Goal: Task Accomplishment & Management: Complete application form

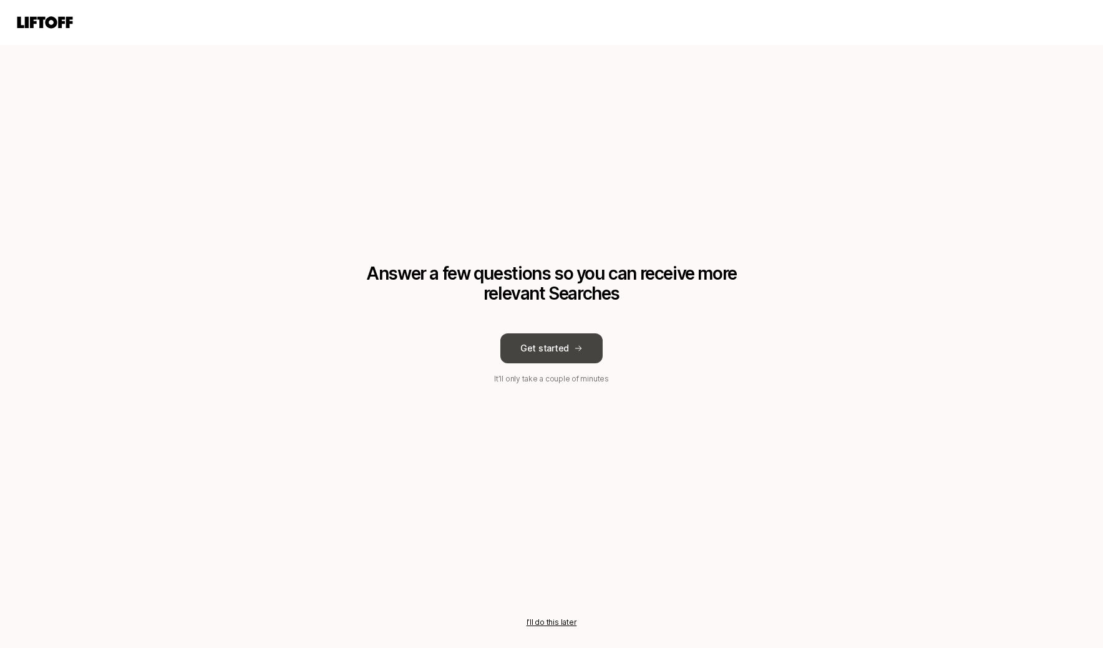
click at [562, 351] on button "Get started" at bounding box center [551, 348] width 102 height 30
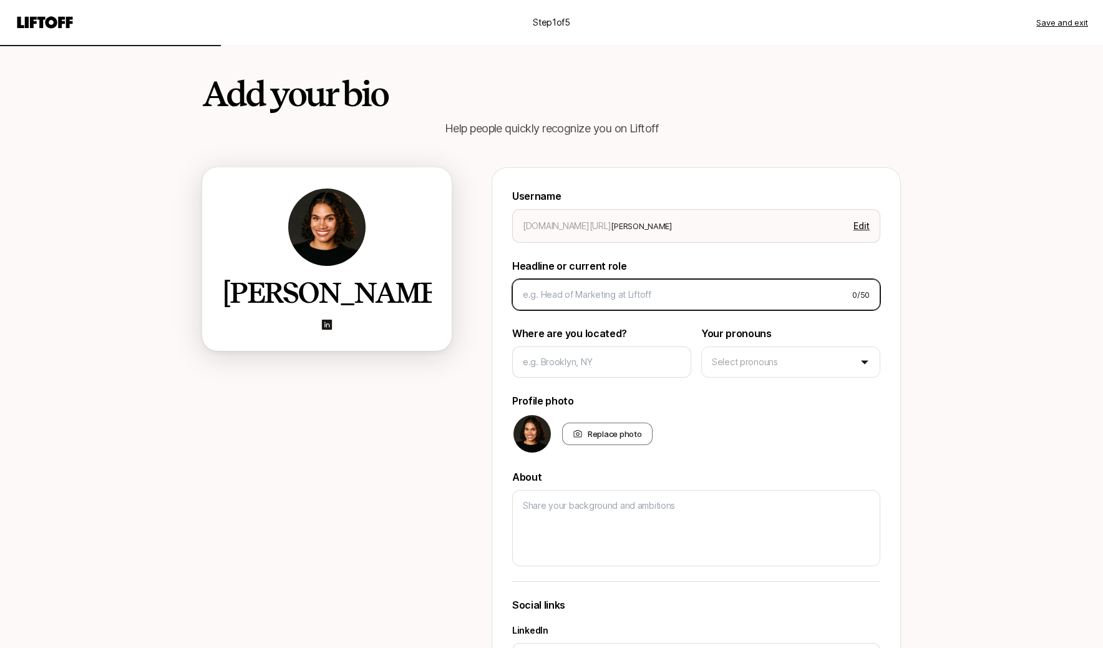
click at [564, 301] on input at bounding box center [683, 294] width 320 height 15
type textarea "x"
type input "M"
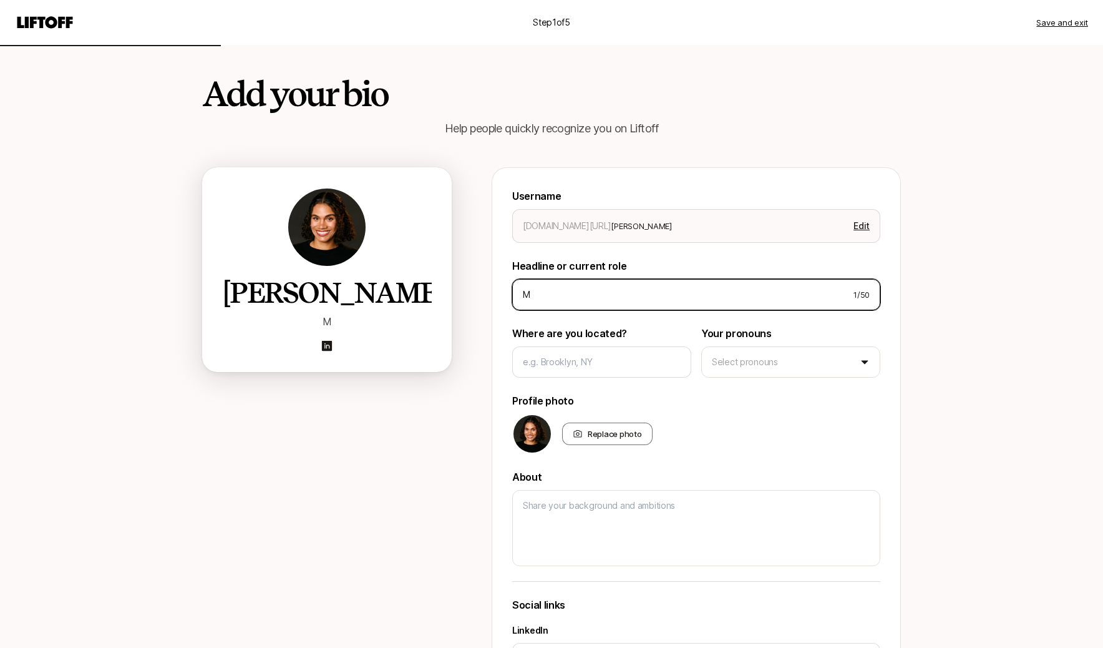
type textarea "x"
type input "Ma"
type textarea "x"
type input "Mar"
type textarea "x"
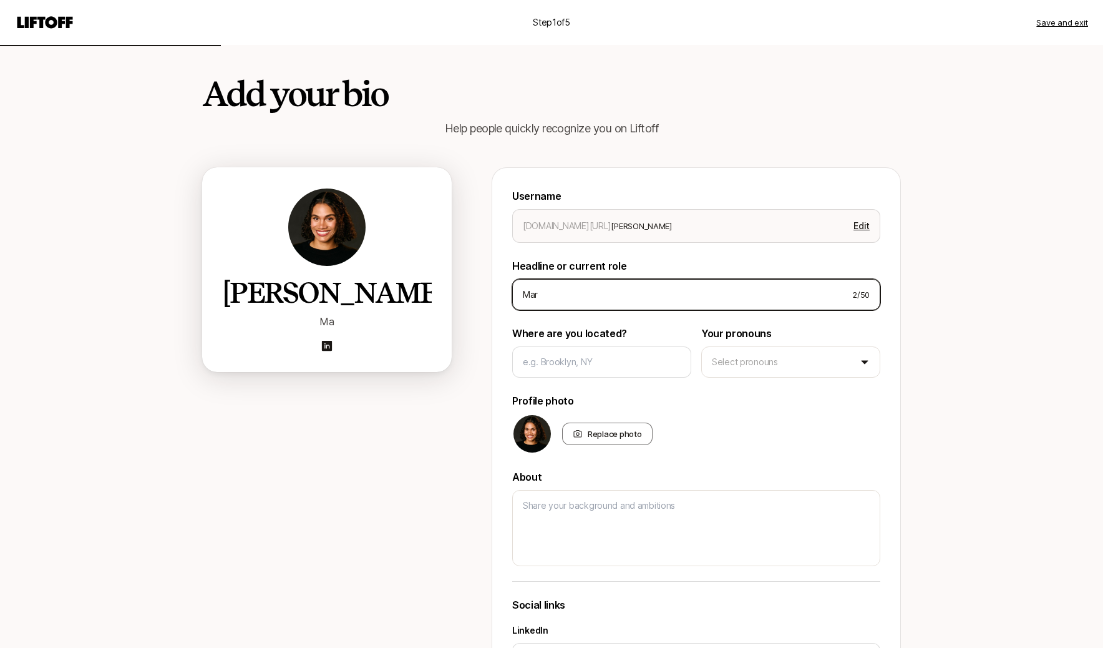
type input "Mark"
type textarea "x"
type input "Marke"
type textarea "x"
type input "Market"
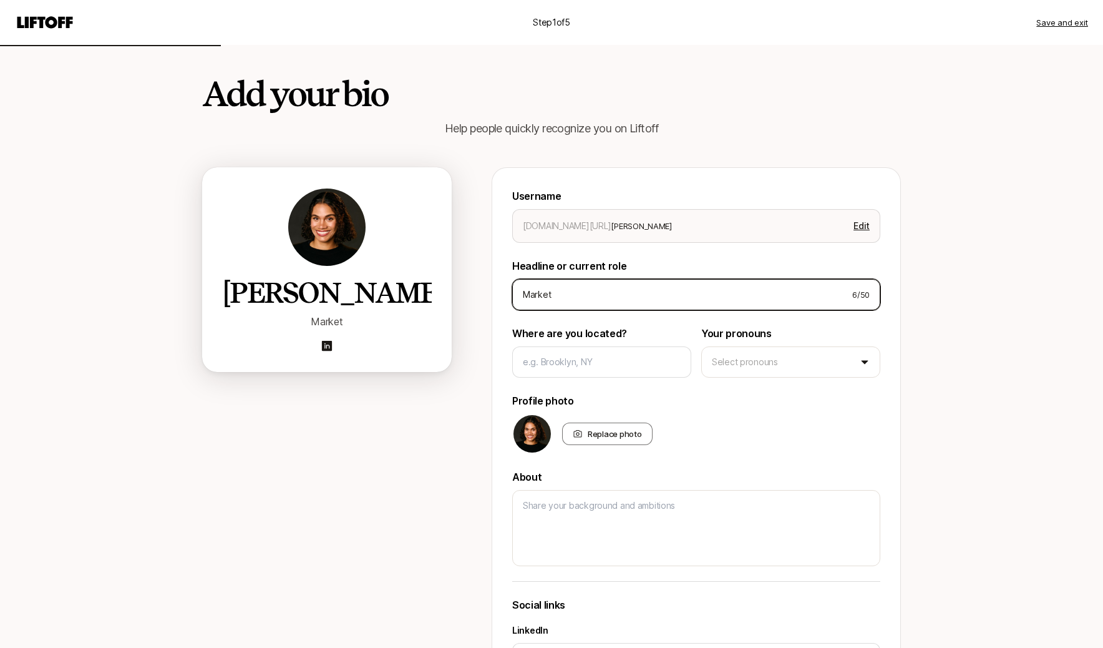
type textarea "x"
type input "Marketi"
type textarea "x"
type input "Marketin"
type textarea "x"
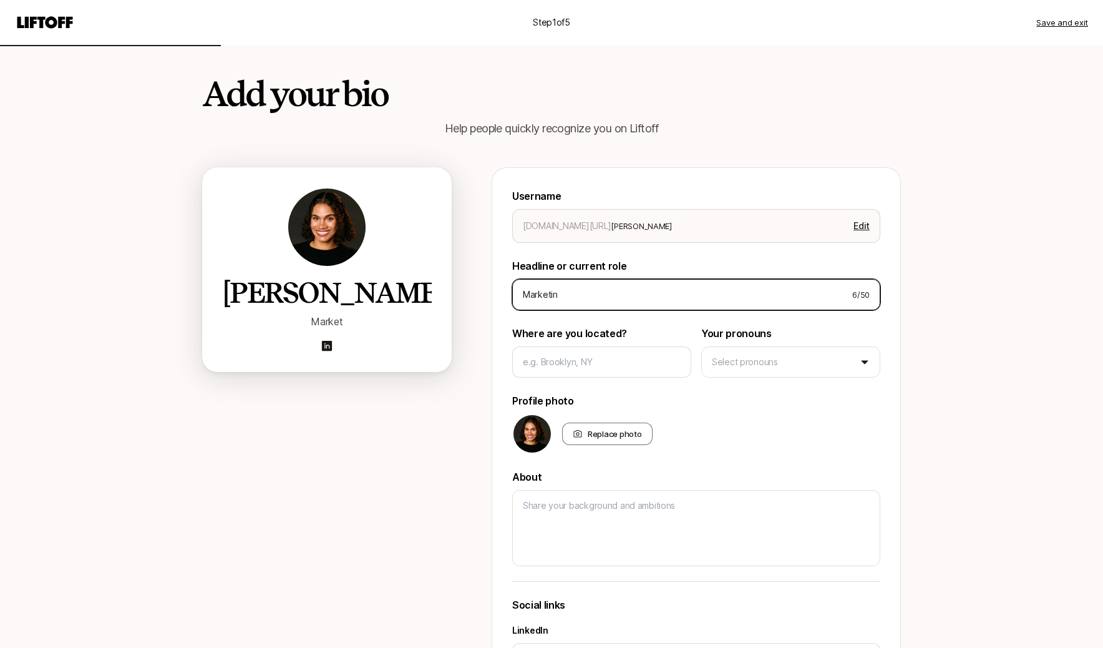
type input "Marketing"
type textarea "x"
type input "Marketing"
type textarea "x"
type input "Marketing L"
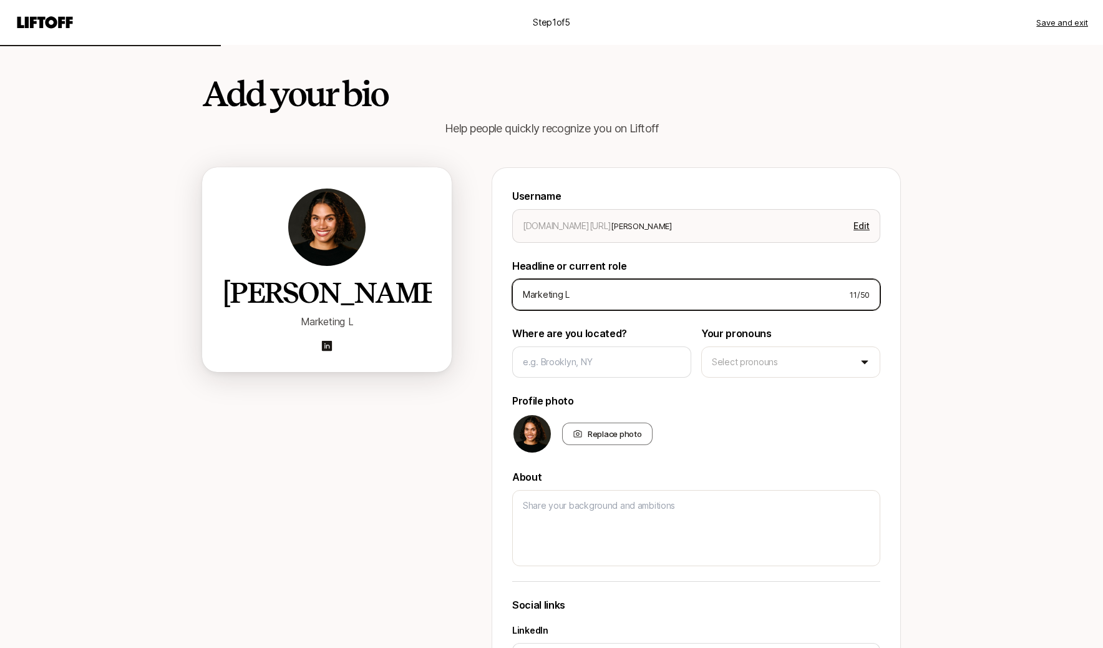
type textarea "x"
type input "Marketing Le"
type textarea "x"
type input "Marketing Lea"
type textarea "x"
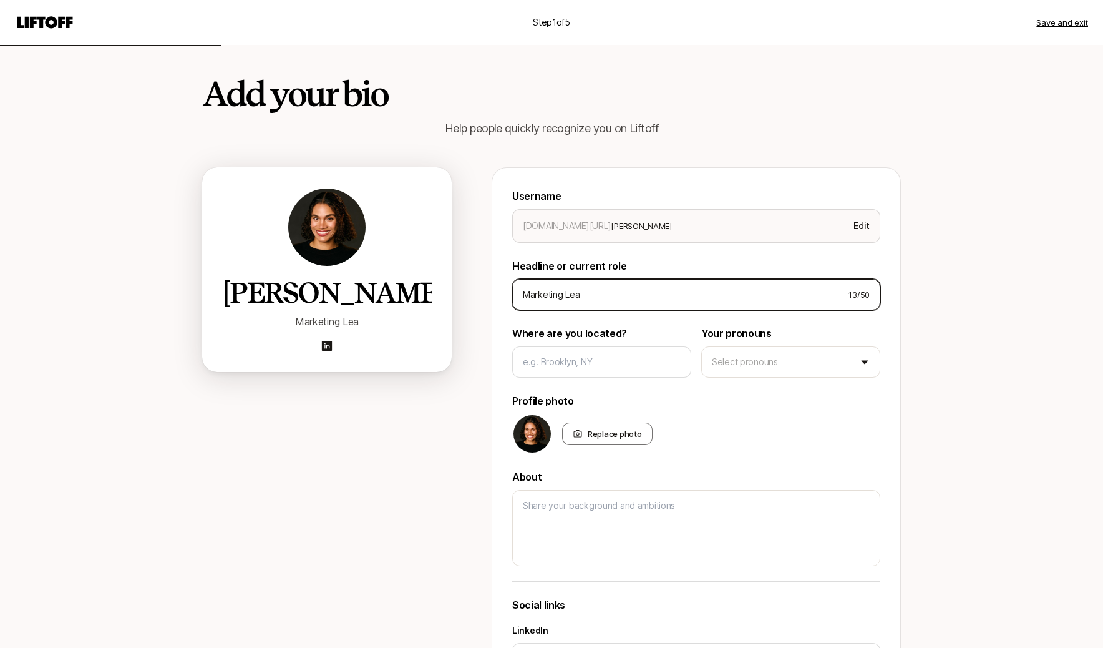
type input "Marketing Lead"
type textarea "x"
type input "Marketing Leadd"
type textarea "x"
type input "Marketing Leadde"
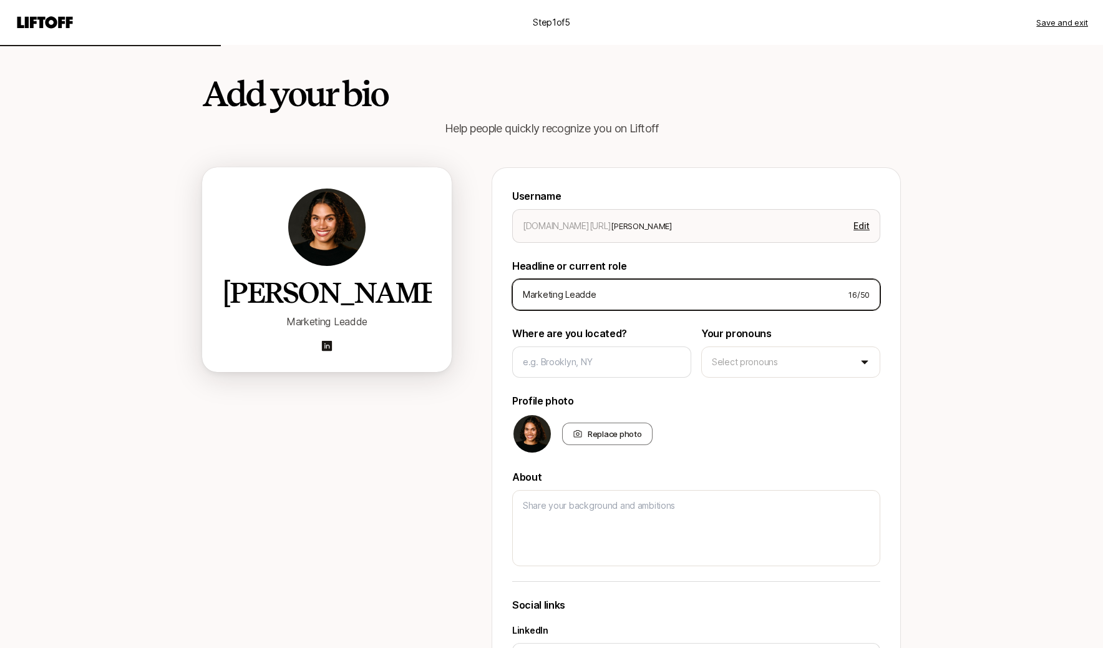
type textarea "x"
type input "Marketing Leadd"
type textarea "x"
type input "Marketing Lead"
type textarea "x"
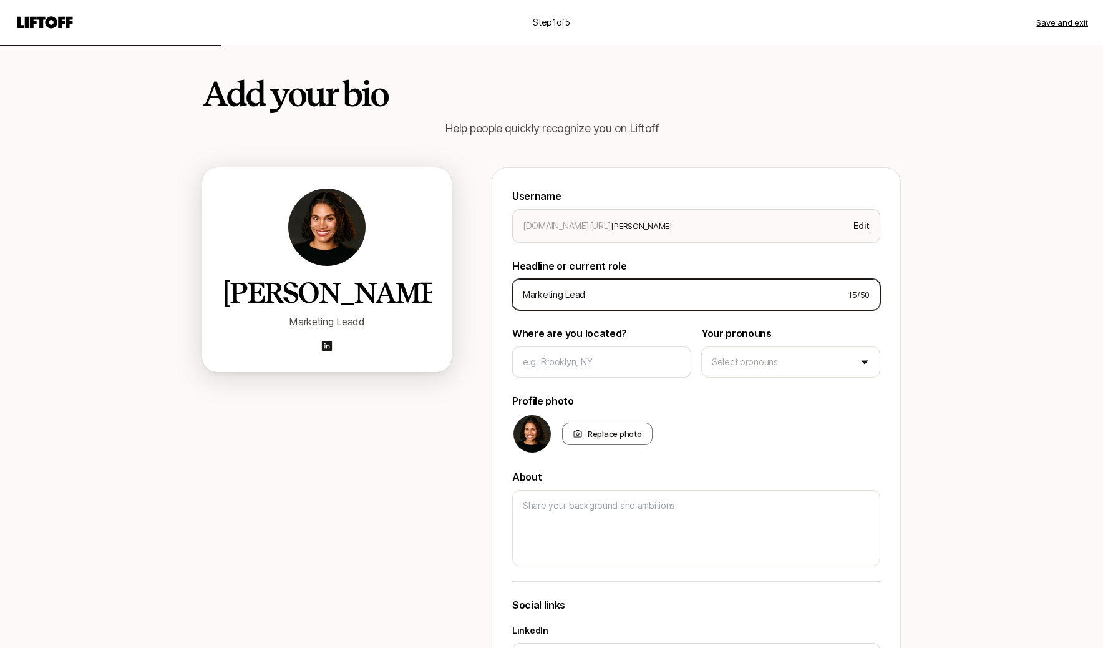
type input "Marketing Leade"
type textarea "x"
type input "Marketing Leader"
type textarea "x"
type input "Marketing Leader"
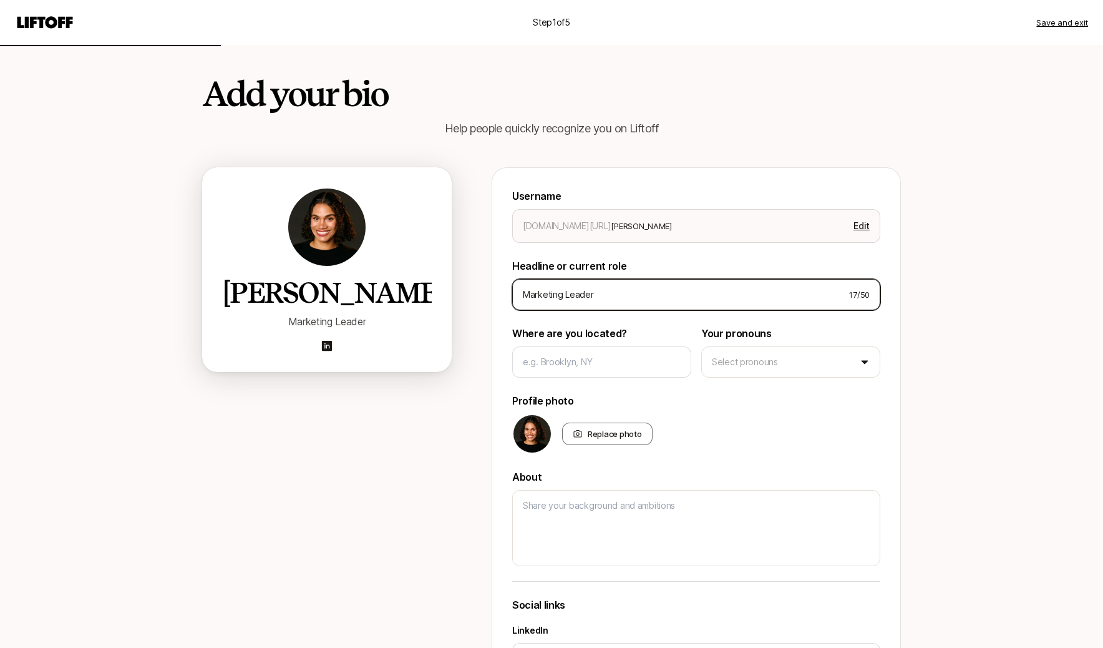
type textarea "x"
type input "Marketing Leader +"
type textarea "x"
type input "Marketing Leader +"
type textarea "x"
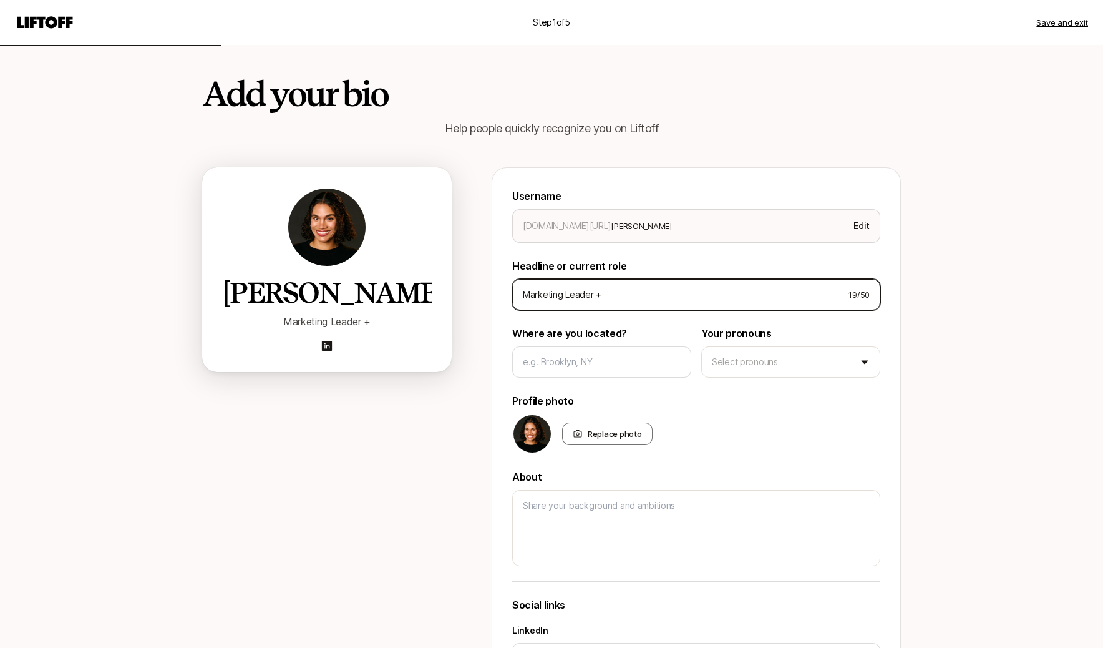
type input "Marketing Leader + C"
type textarea "x"
type input "Marketing Leader + Co"
type textarea "x"
type input "Marketing Leader + Con"
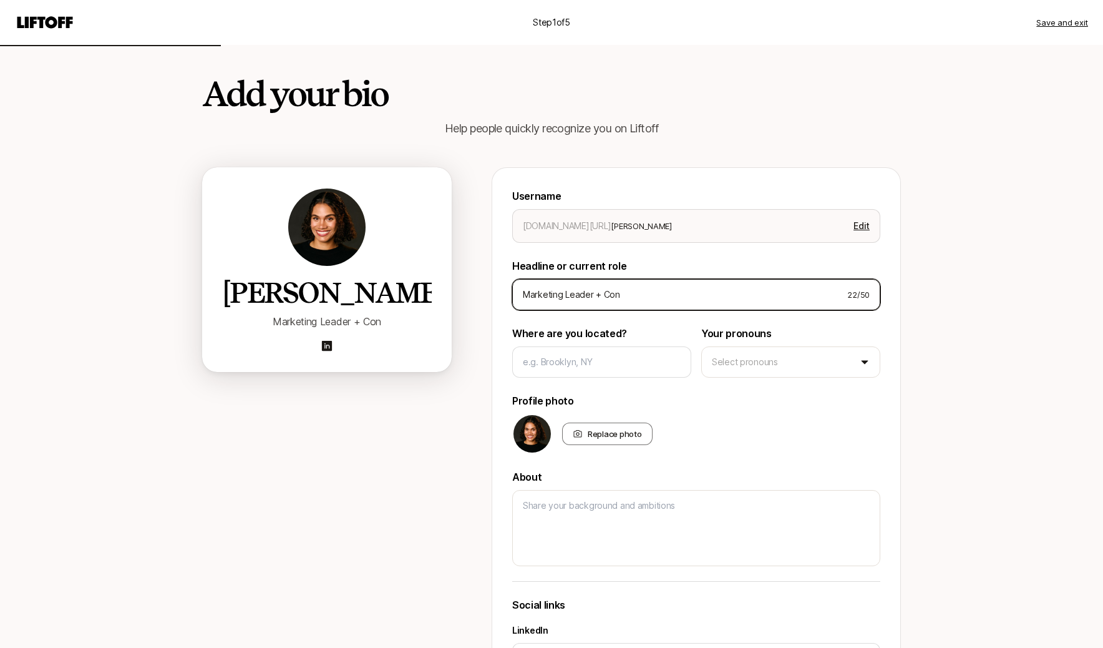
type textarea "x"
type input "Marketing Leader + Cons"
type textarea "x"
type input "Marketing Leader + Consu"
type textarea "x"
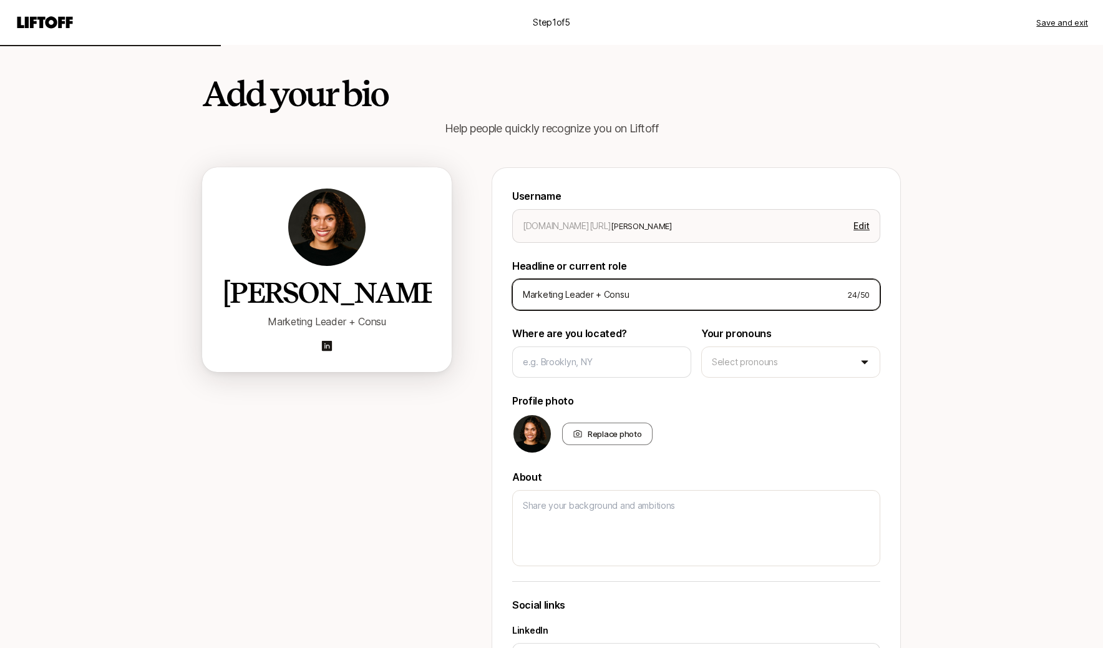
type input "Marketing Leader + Consul"
type textarea "x"
type input "Marketing Leader + Consult"
type textarea "x"
type input "Marketing Leader + Consulta"
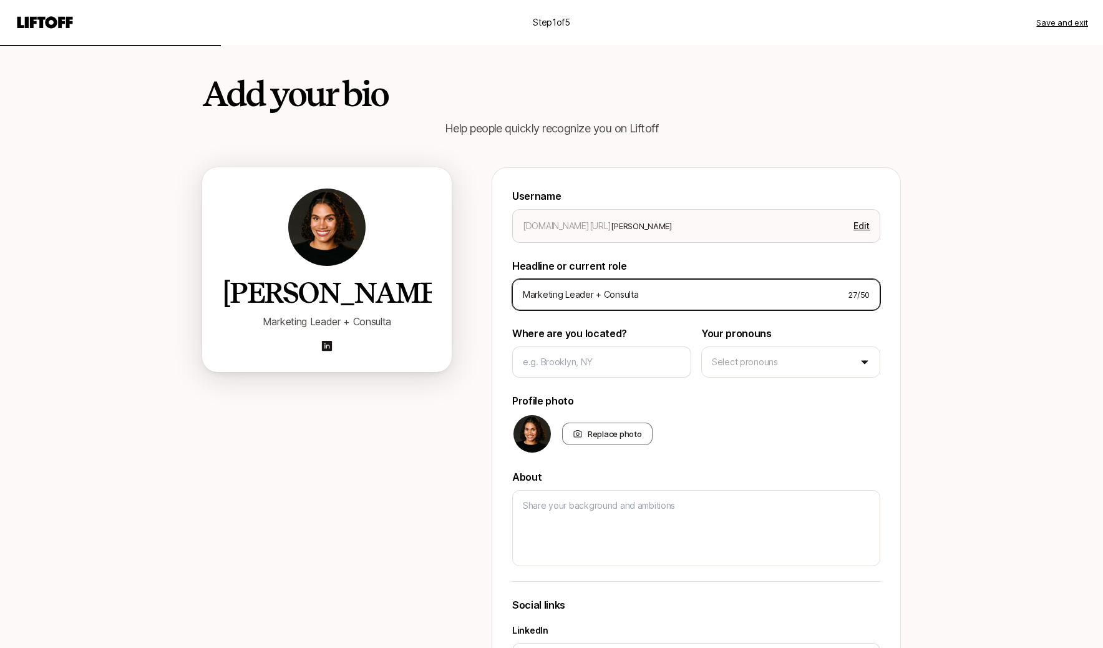
type textarea "x"
type input "Marketing Leader + Consultan"
type textarea "x"
type input "Marketing Leader + Consultant"
type textarea "x"
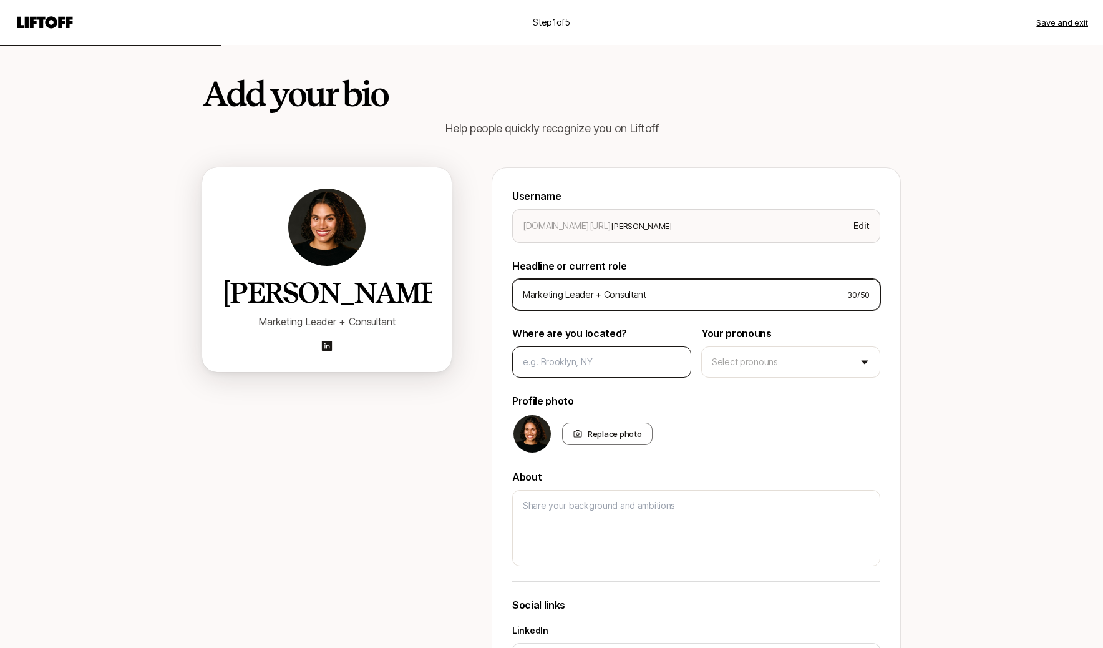
type input "Marketing Leader + Consultant"
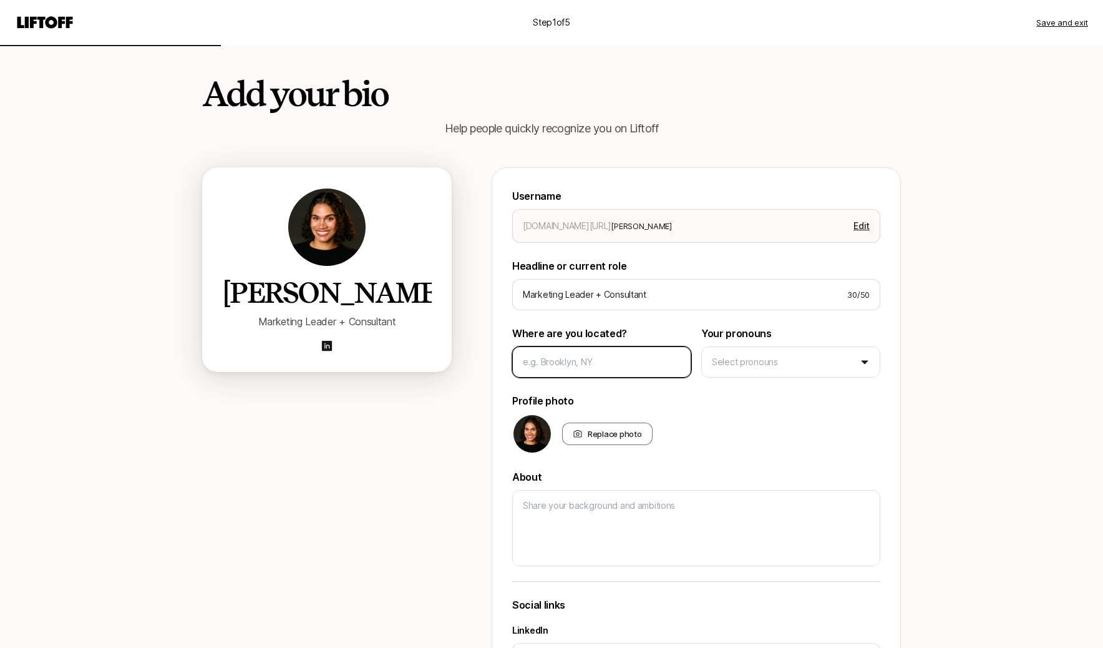
click at [569, 367] on input at bounding box center [602, 361] width 158 height 15
type textarea "x"
type input "L"
type textarea "x"
type input "Lo"
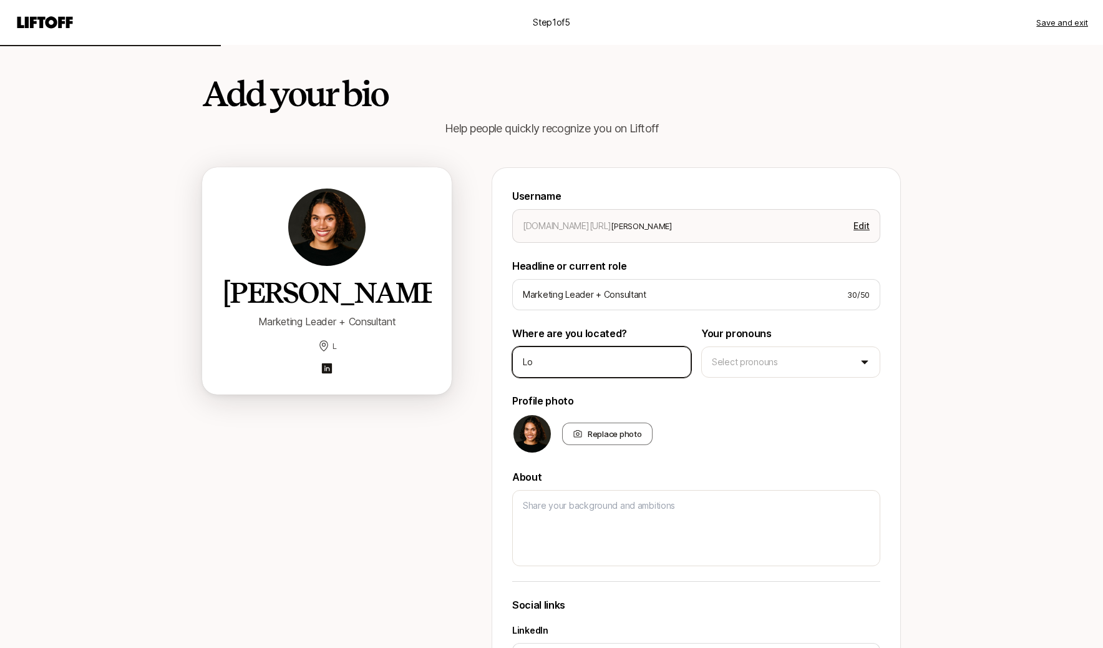
type textarea "x"
type input "Los"
type textarea "x"
type input "Los"
type textarea "x"
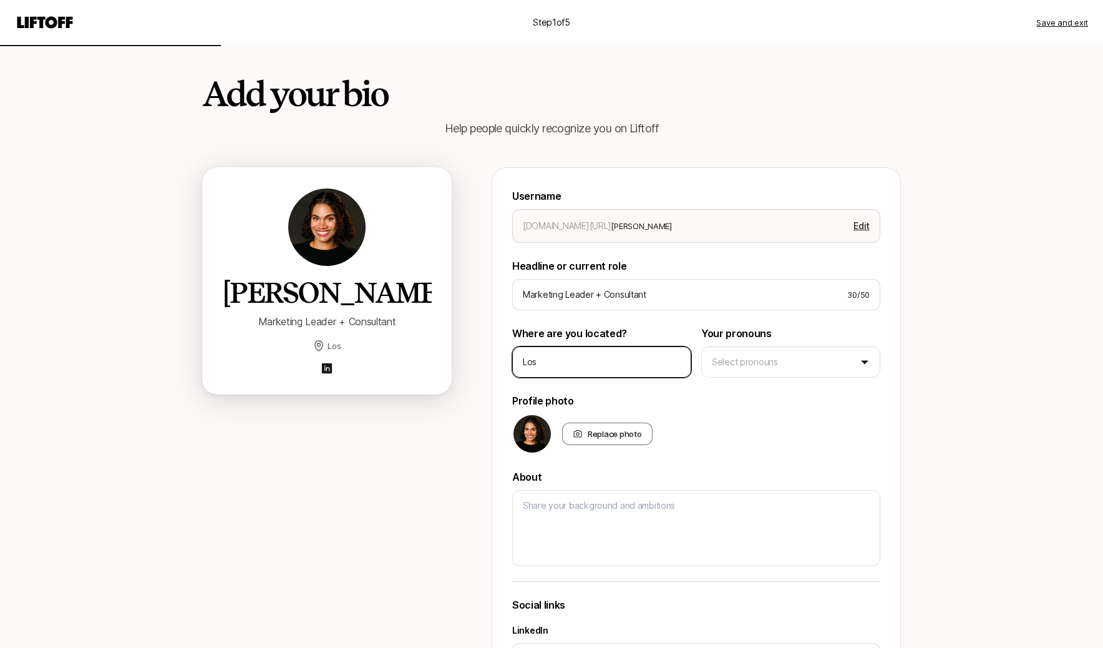
type input "Los A"
type textarea "x"
type input "Los AN"
type textarea "x"
type input "Los ANg"
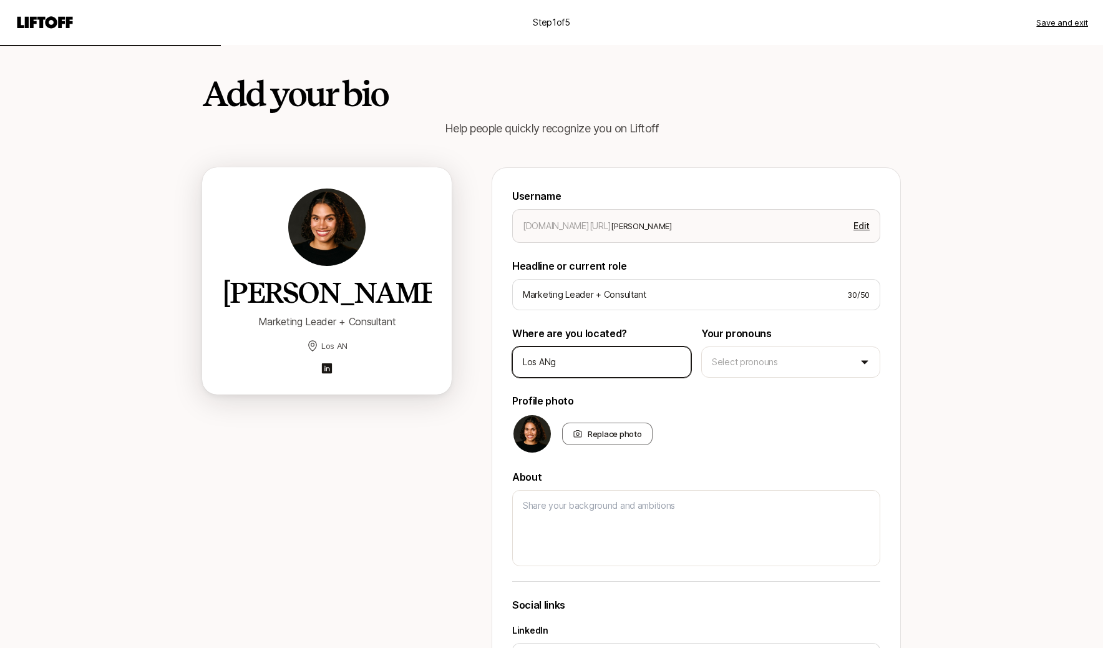
type textarea "x"
type input "Los ANge"
type textarea "x"
type input "Los ANgek"
type textarea "x"
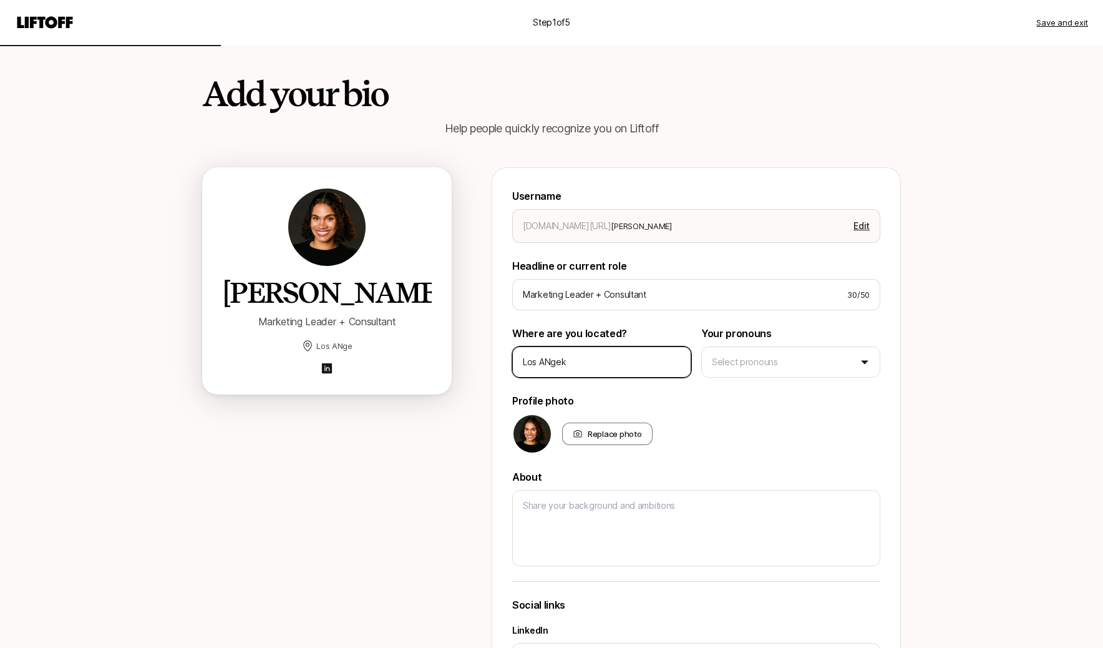
type input "Los ANgeke"
type textarea "x"
type input "Los ANgekes"
type textarea "x"
type input "Los ANgeke"
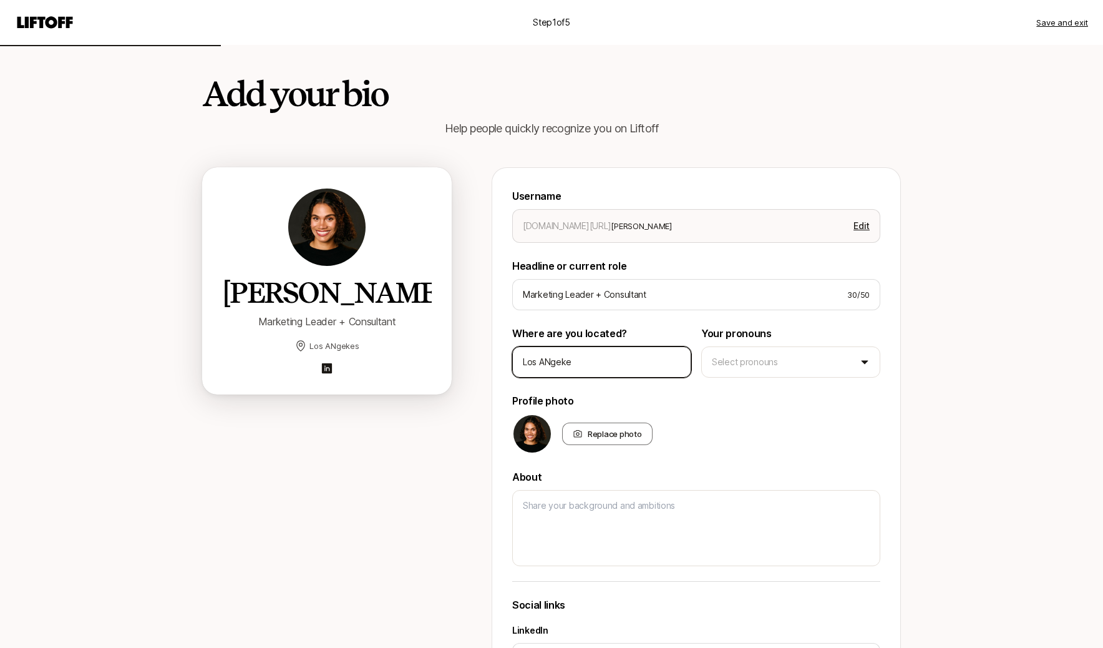
type textarea "x"
type input "Los ANgek"
type textarea "x"
type input "Los ANge"
type textarea "x"
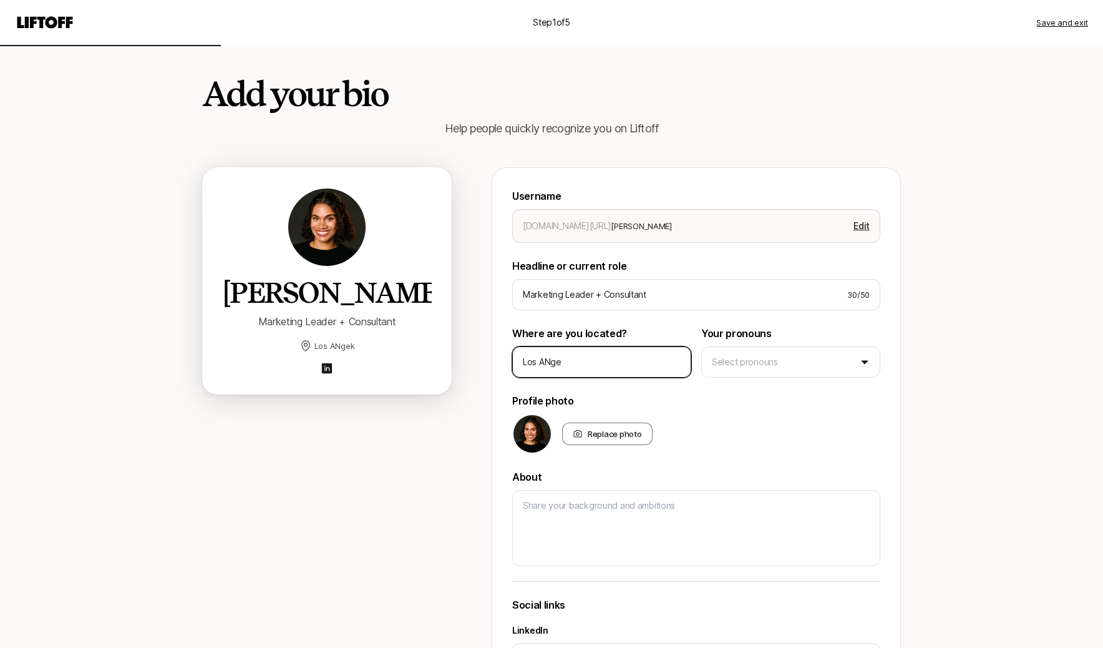
type input "Los ANg"
type textarea "x"
type input "Los AN"
type textarea "x"
type input "Los A"
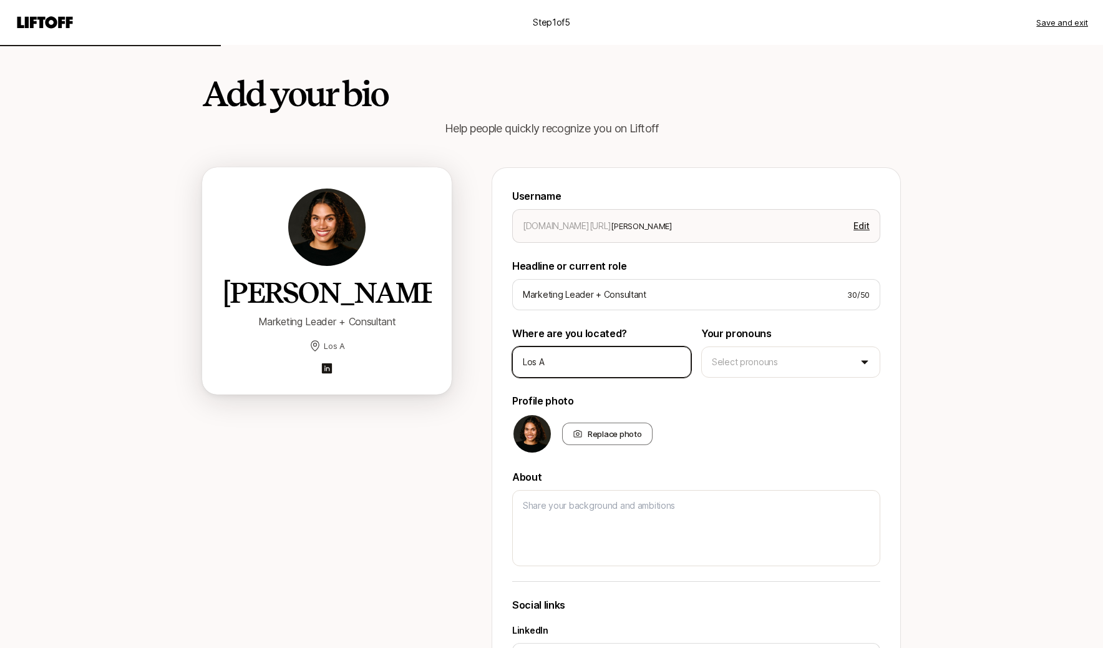
type textarea "x"
type input "Los An"
type textarea "x"
type input "Los Ang"
type textarea "x"
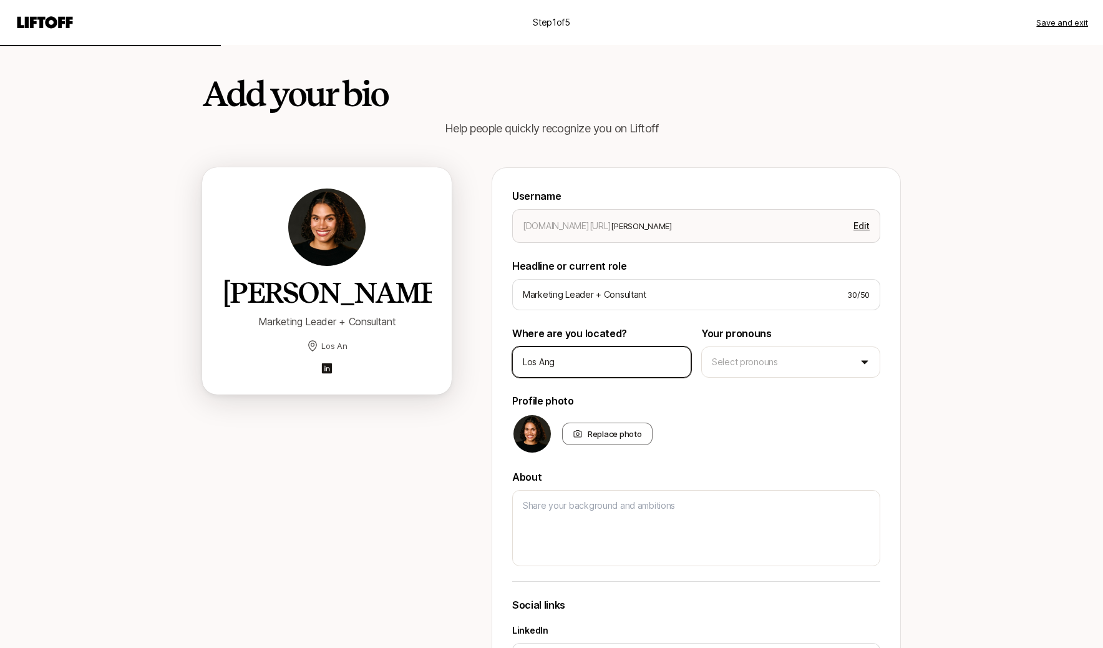
type input "Los Ange"
type textarea "x"
type input "Los Angel"
type textarea "x"
type input "Los Angele"
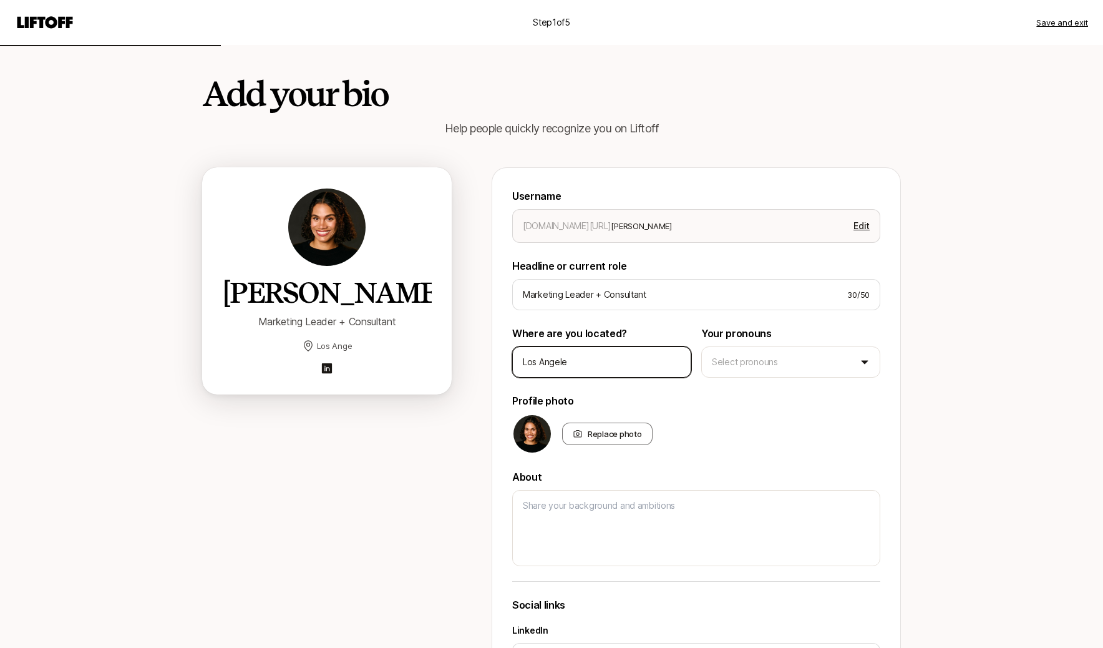
type textarea "x"
type input "[GEOGRAPHIC_DATA]"
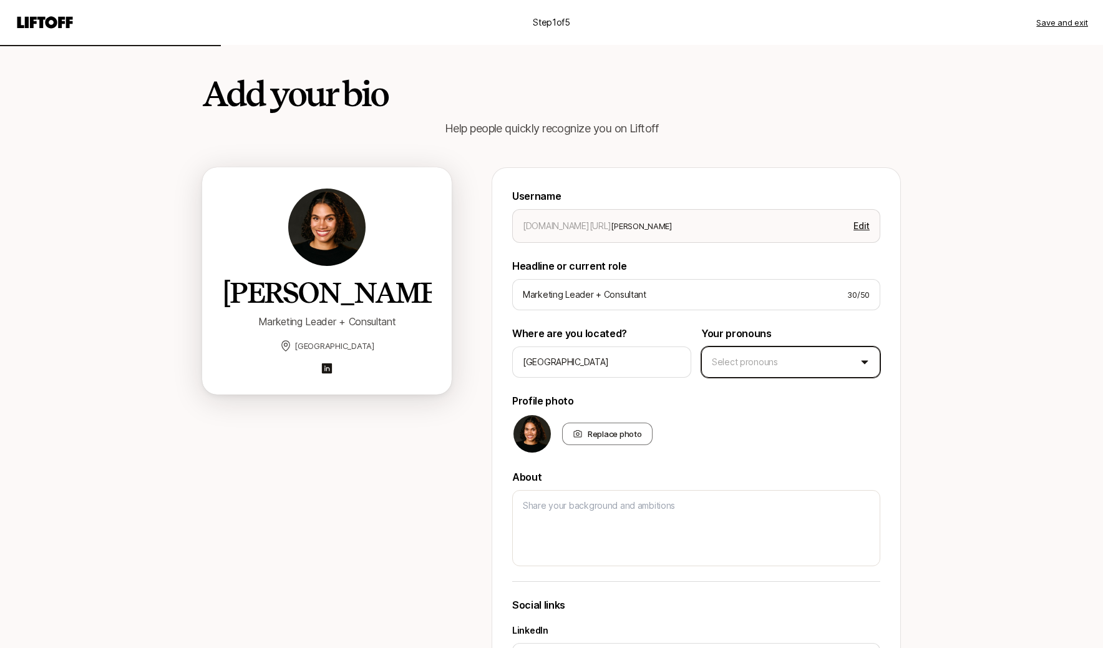
click at [758, 363] on html "Step 1 of 5 Save and exit Add your bio Help people quickly recognize you on Lif…" at bounding box center [551, 324] width 1103 height 648
click at [590, 520] on html "Step 1 of 5 Save and exit Add your bio Help people quickly recognize you on Lif…" at bounding box center [551, 324] width 1103 height 648
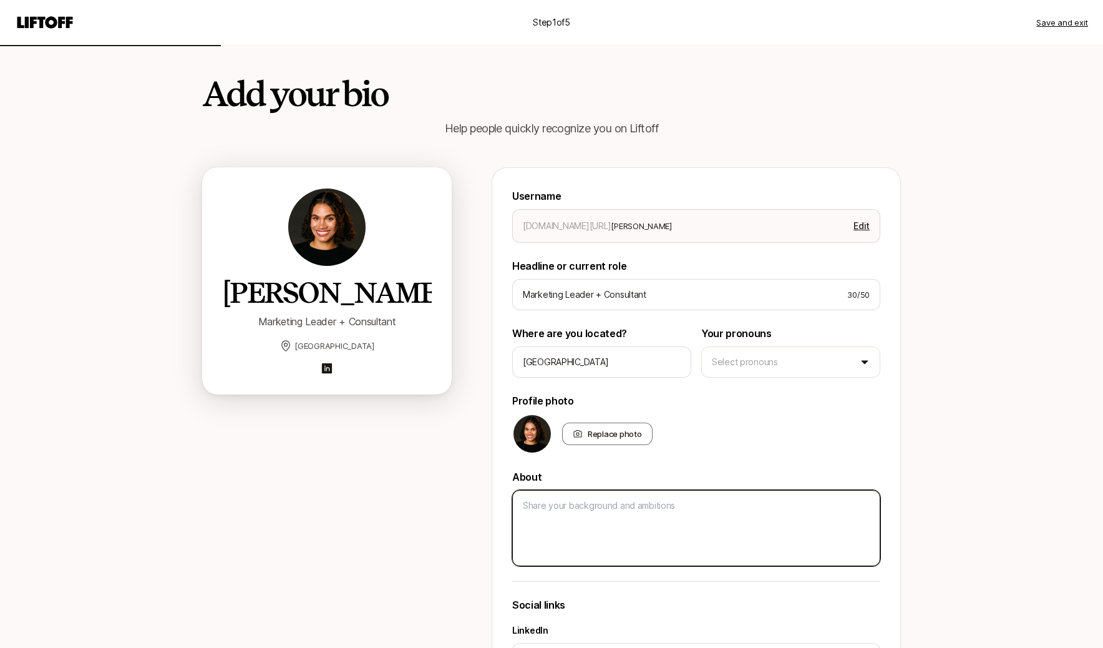
click at [596, 514] on textarea at bounding box center [696, 528] width 368 height 76
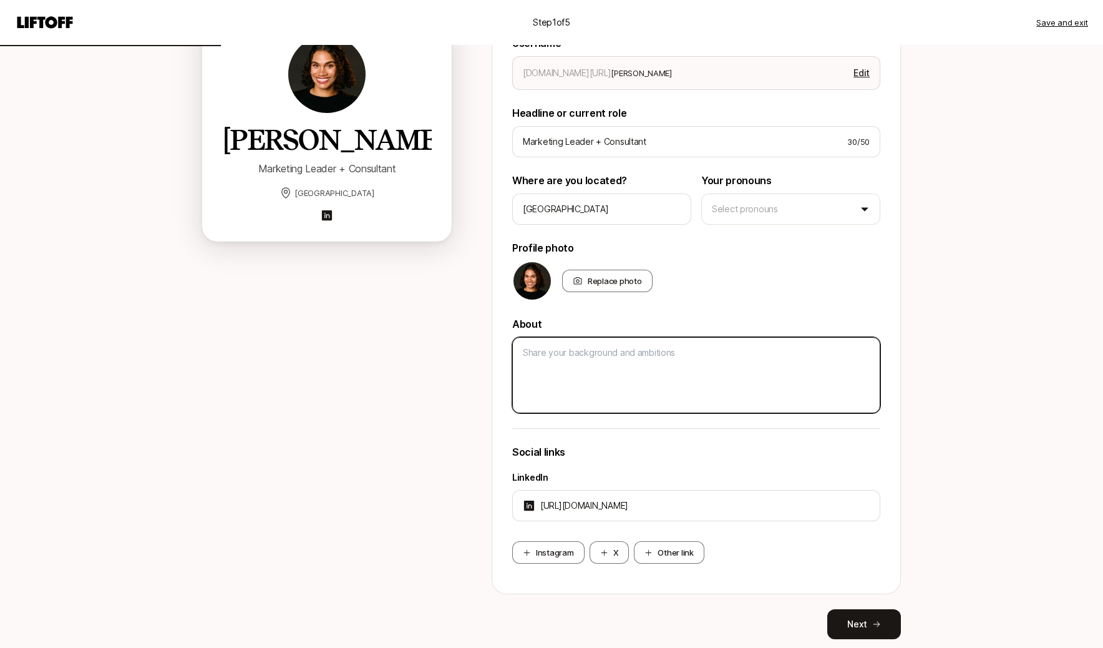
scroll to position [193, 0]
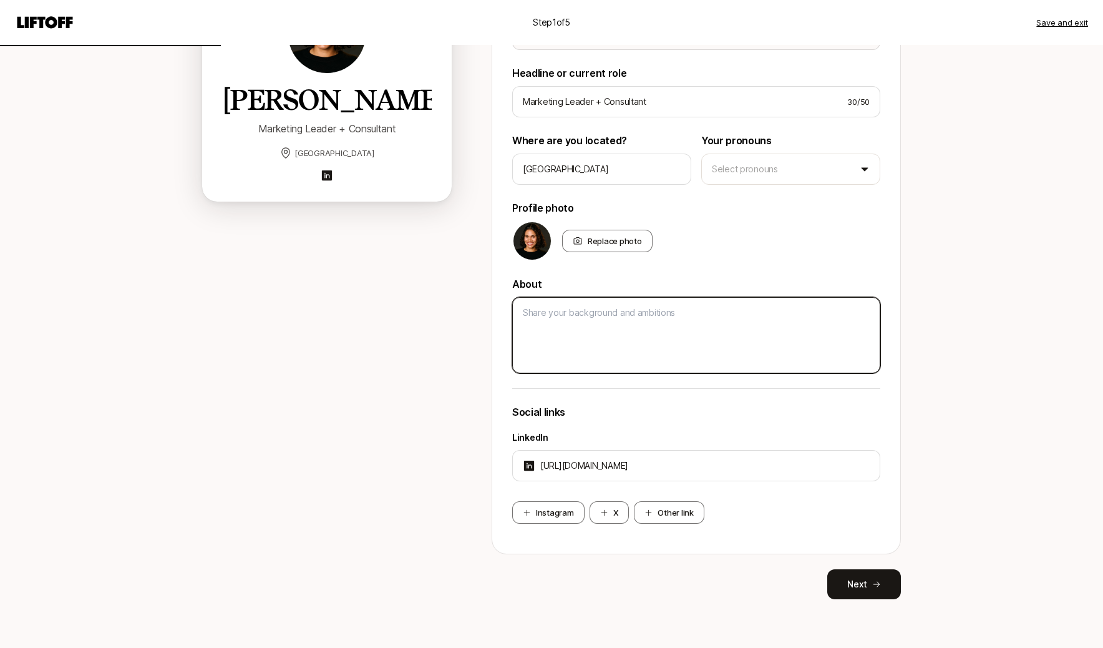
paste textarea "A senior marketing leader at the intersection of entertainment, culture, and AI…"
type textarea "x"
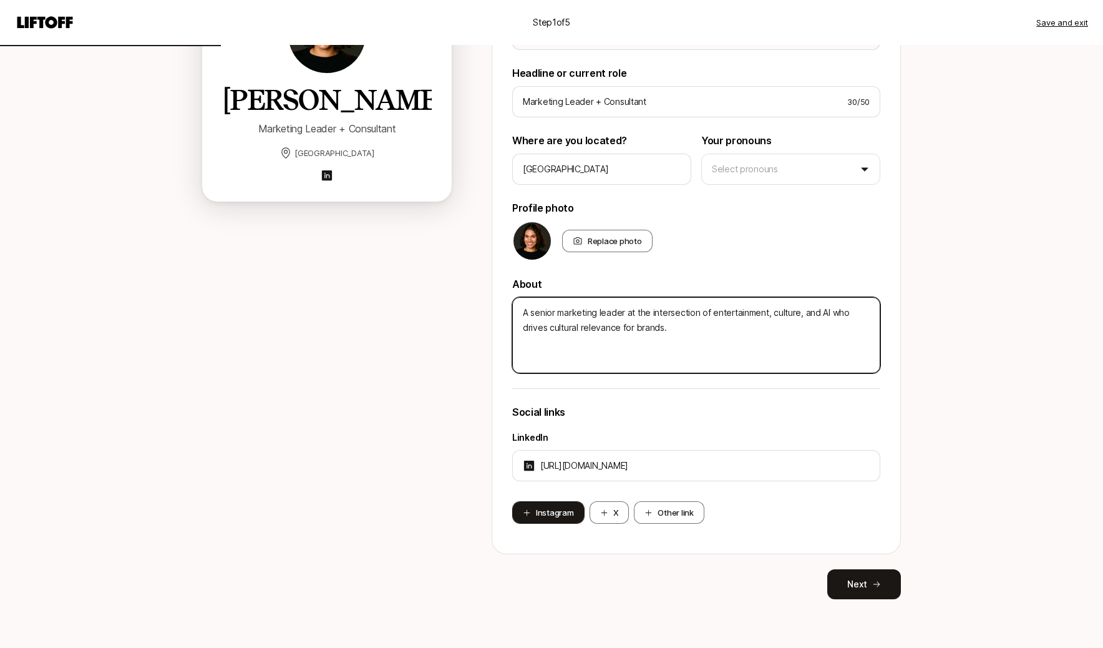
type textarea "A senior marketing leader at the intersection of entertainment, culture, and AI…"
click at [542, 520] on button "Instagram" at bounding box center [548, 512] width 72 height 22
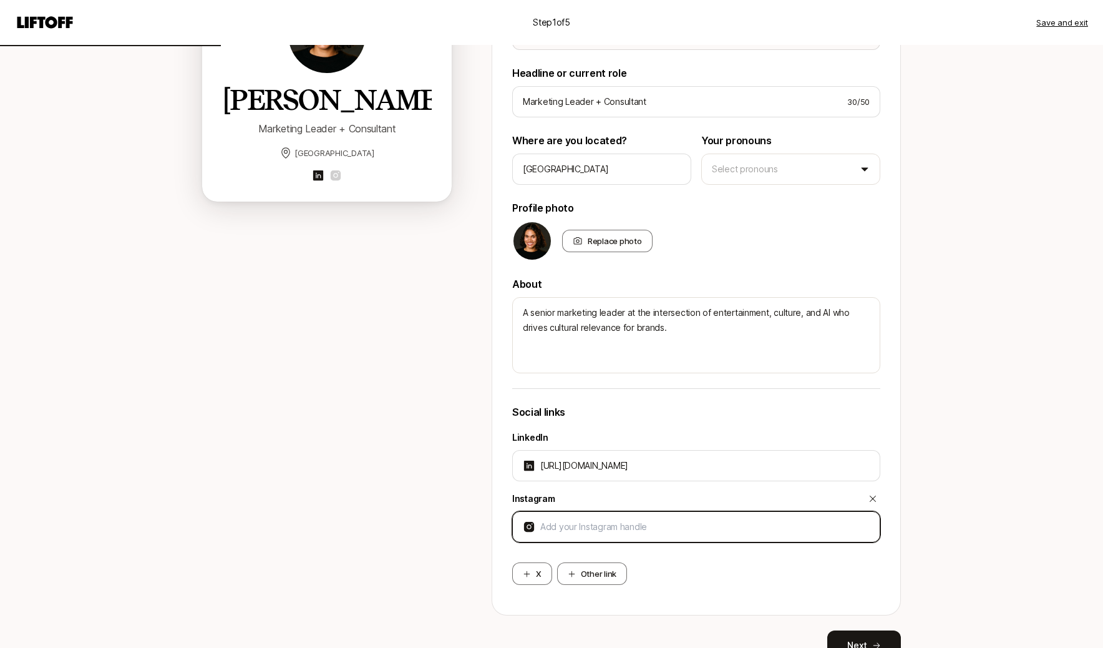
click at [643, 525] on input at bounding box center [704, 526] width 329 height 15
type textarea "x"
type input "[URL][DOMAIN_NAME]"
type textarea "x"
type input "[URL][DOMAIN_NAME]"
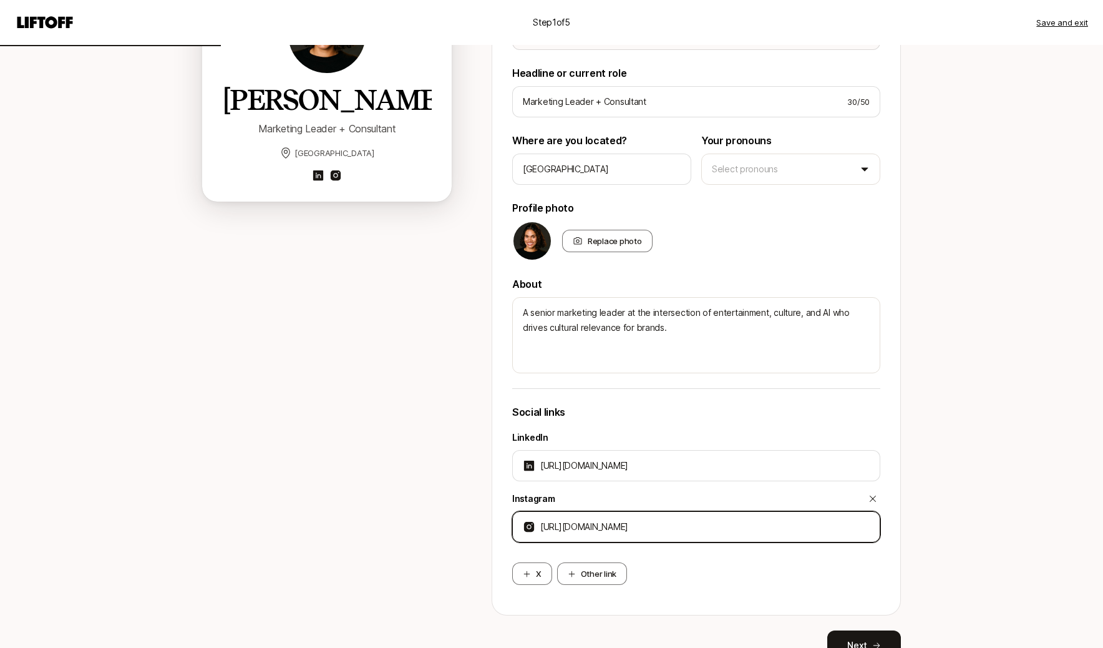
type textarea "x"
type input "[URL][DOMAIN_NAME]"
type textarea "x"
type input "[URL][DOMAIN_NAME]"
type textarea "x"
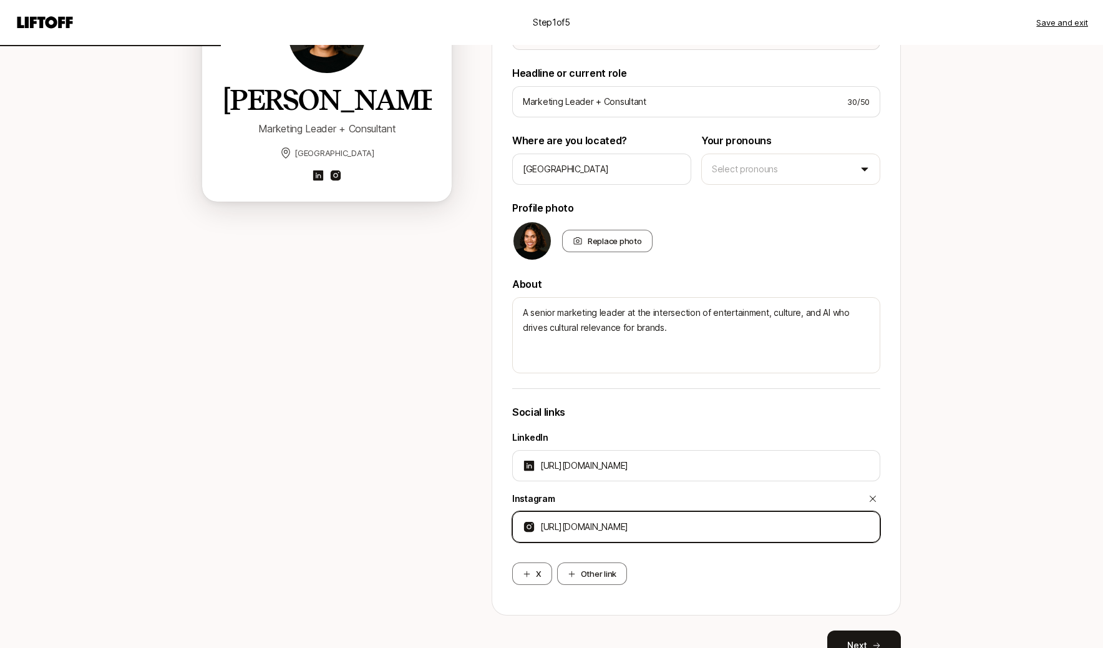
type input "[URL][DOMAIN_NAME][PERSON_NAME]"
type textarea "x"
type input "[URL][DOMAIN_NAME]"
type textarea "x"
type input "[URL][DOMAIN_NAME][PERSON_NAME]"
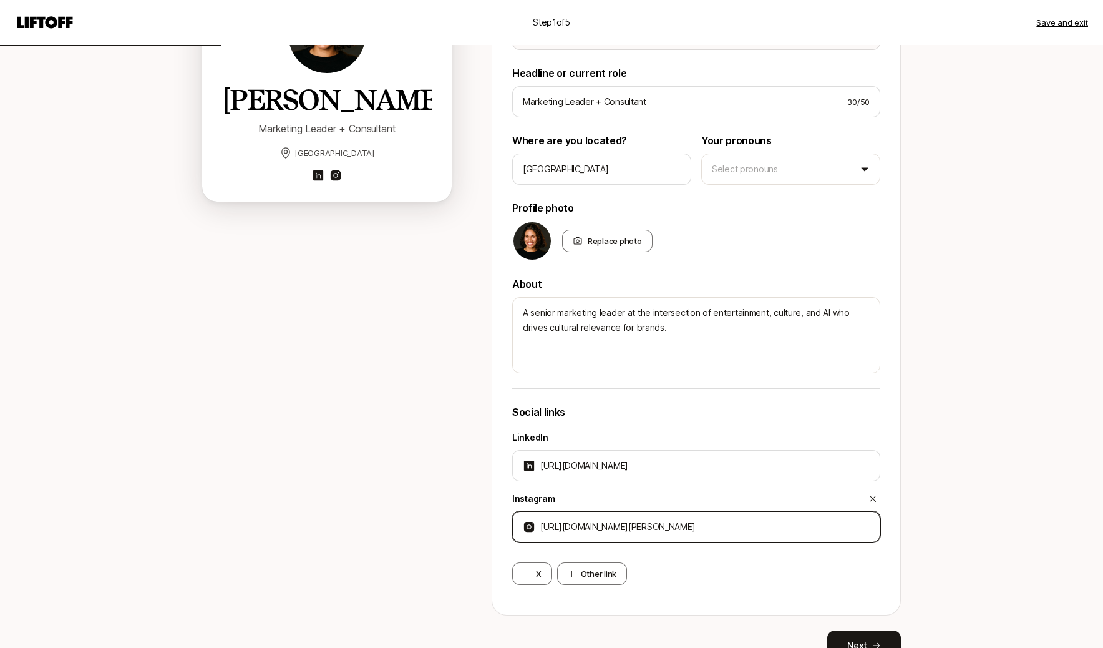
type textarea "x"
type input "[URL][DOMAIN_NAME]"
type textarea "x"
type input "[URL][DOMAIN_NAME][PERSON_NAME]"
type textarea "x"
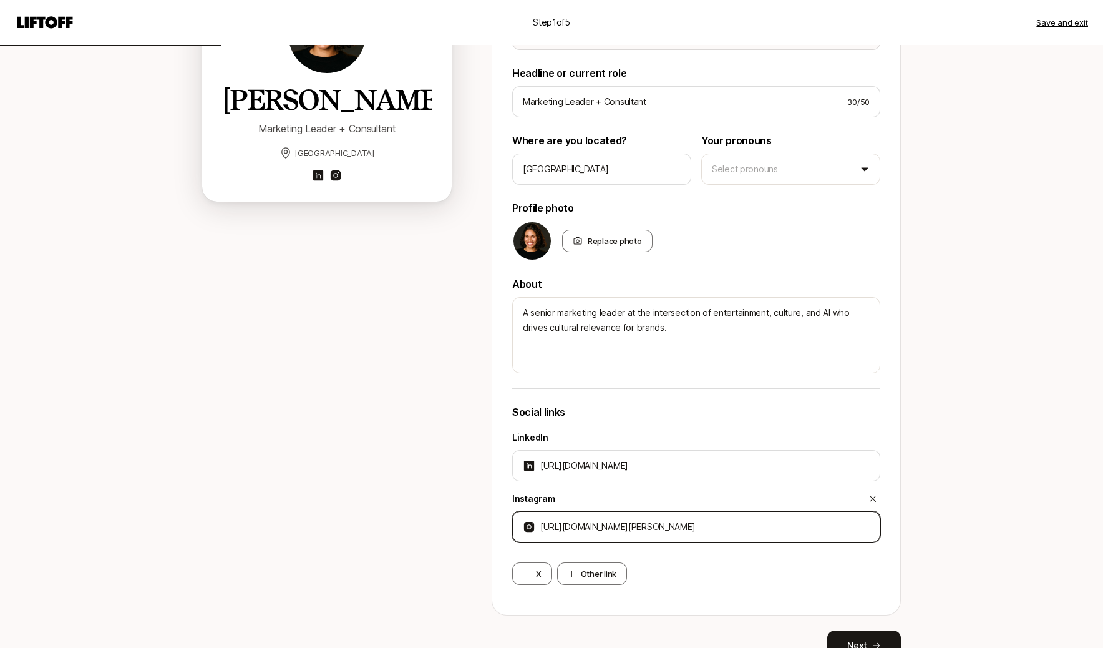
type input "[URL][DOMAIN_NAME]"
type textarea "x"
type input "[URL][DOMAIN_NAME]"
type textarea "x"
type input "[URL][DOMAIN_NAME]"
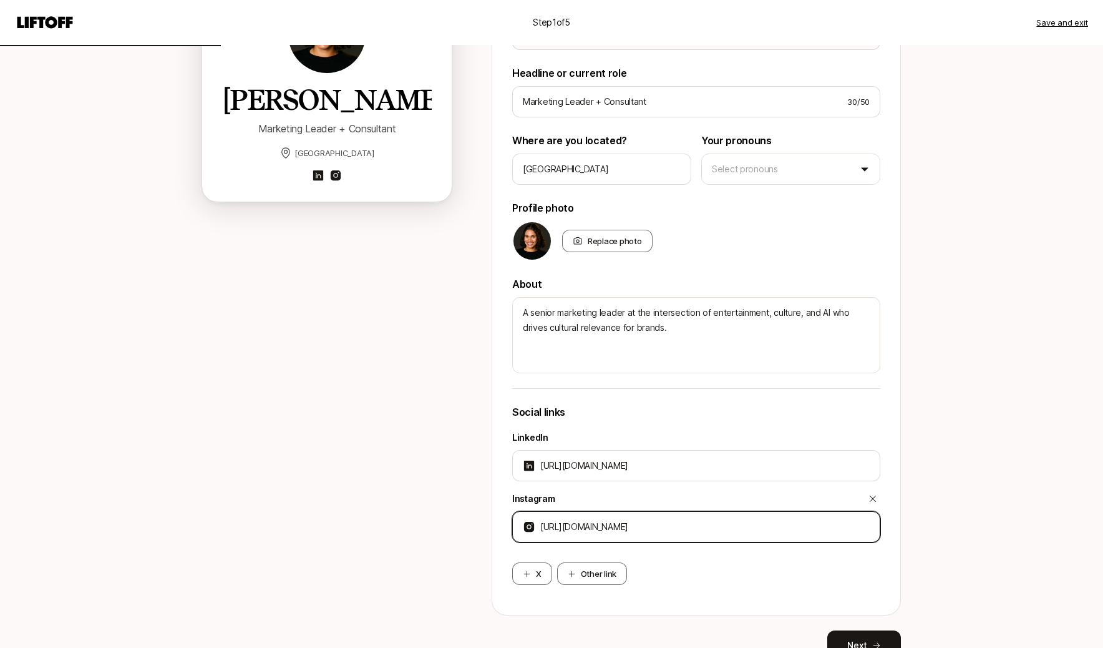
type textarea "x"
type input "[URL][DOMAIN_NAME]"
type textarea "x"
type input "[URL][DOMAIN_NAME]"
type textarea "x"
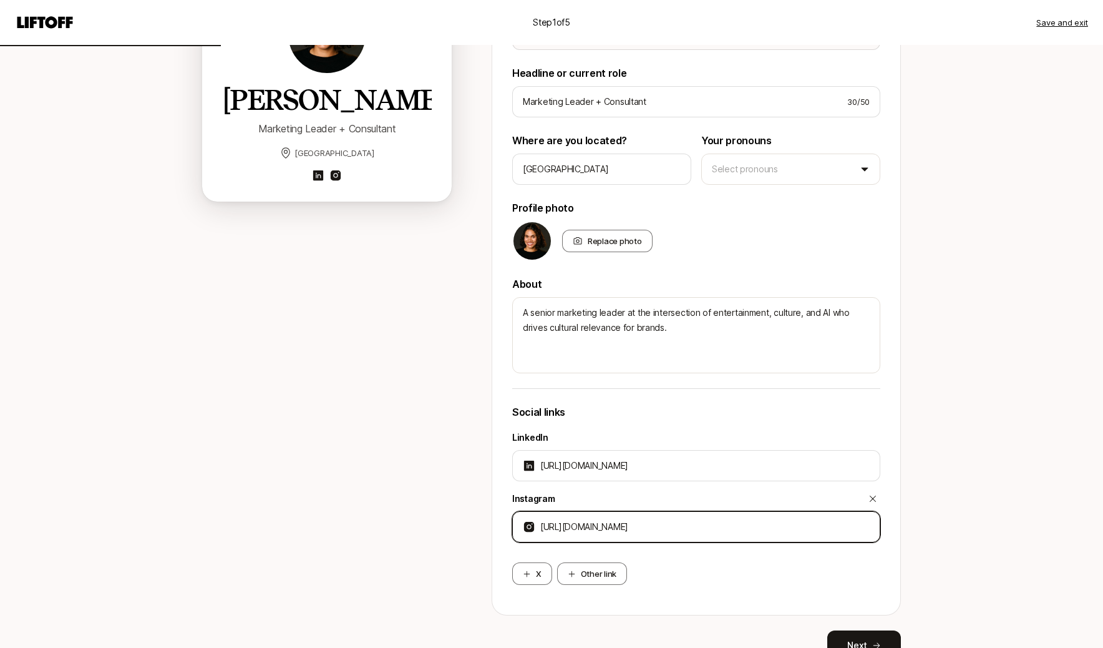
type input "[URL][DOMAIN_NAME]"
type textarea "x"
type input "[URL][DOMAIN_NAME]"
type textarea "x"
type input "[URL][DOMAIN_NAME]"
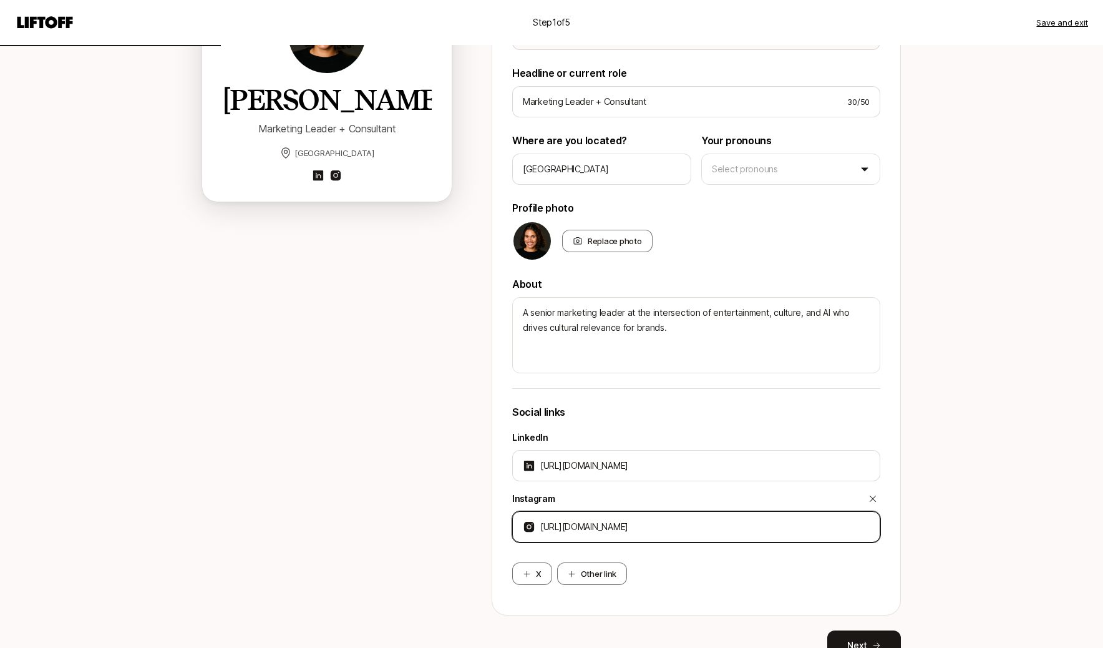
type textarea "x"
type input "[URL][DOMAIN_NAME][PERSON_NAME]"
type textarea "x"
type input "[URL][DOMAIN_NAME]"
type textarea "x"
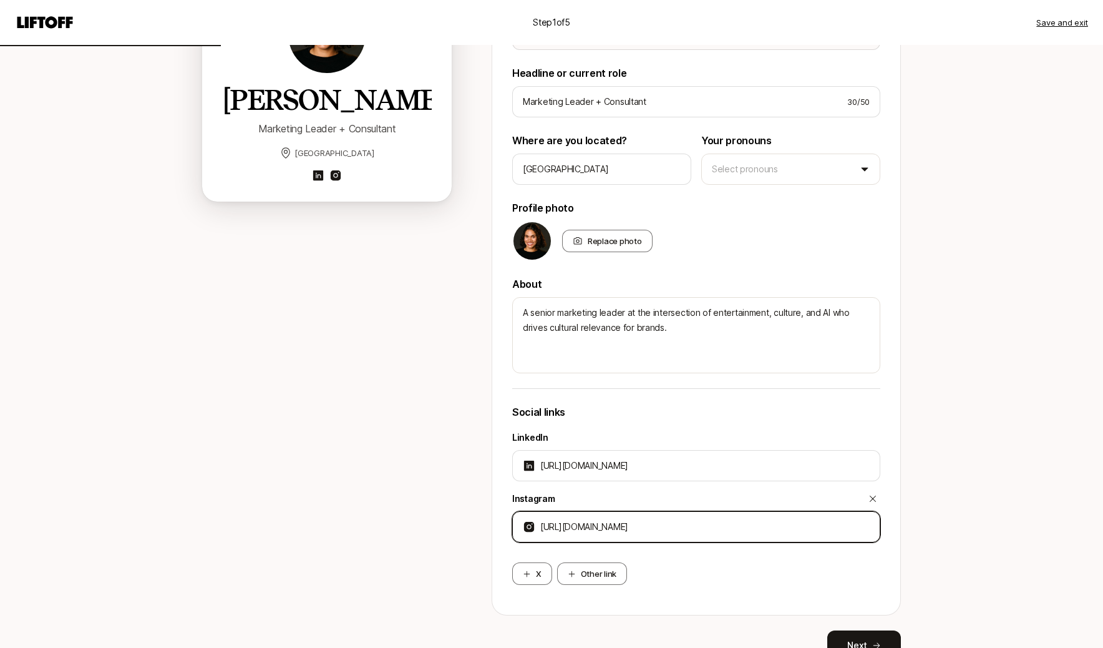
type input "[URL][DOMAIN_NAME][PERSON_NAME]"
type textarea "x"
type input "[URL][DOMAIN_NAME][PERSON_NAME]"
type textarea "x"
type input "[URL][DOMAIN_NAME]"
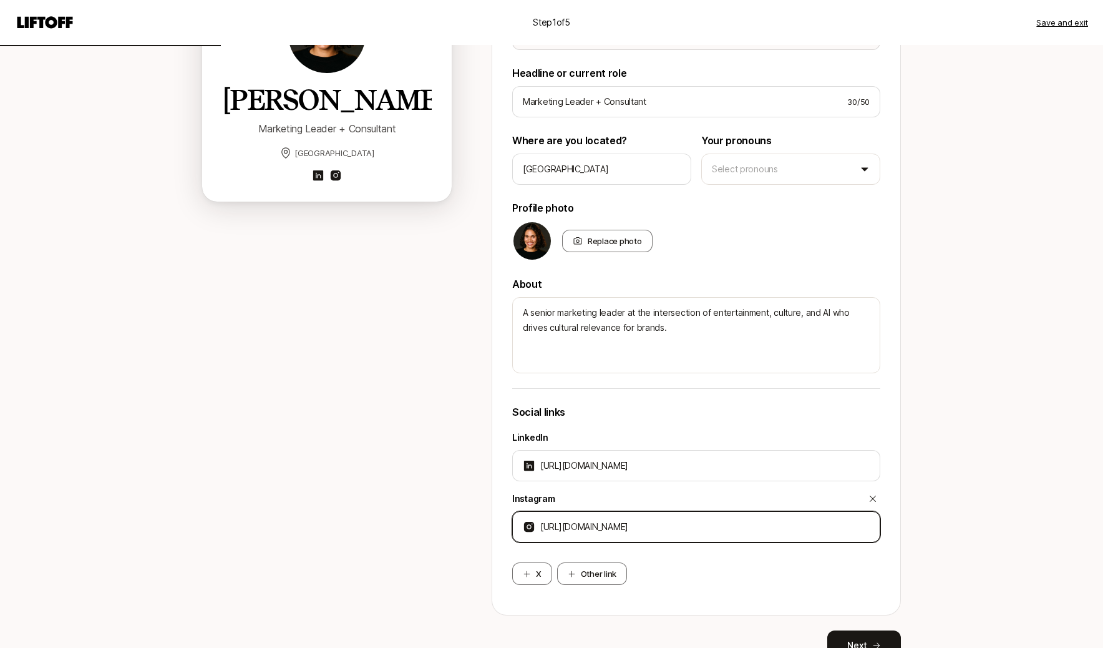
type textarea "x"
type input "[URL][DOMAIN_NAME][PERSON_NAME]"
type textarea "x"
type input "[URL][DOMAIN_NAME]"
type textarea "x"
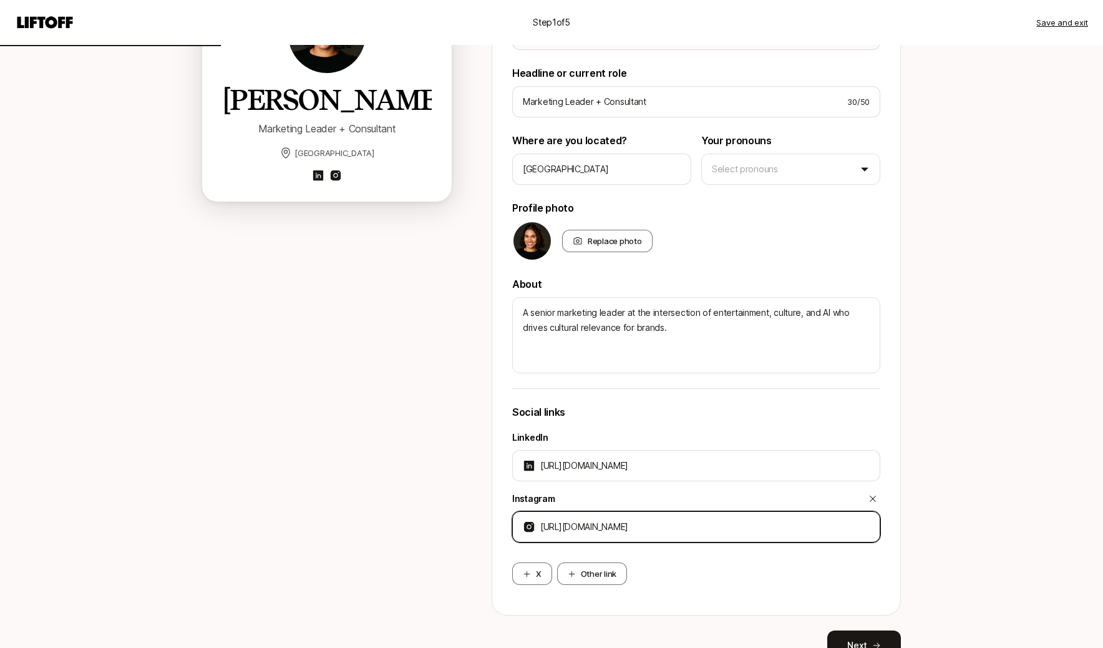
type input "[URL][DOMAIN_NAME]"
type textarea "x"
type input "[URL][DOMAIN_NAME]"
type textarea "x"
type input "[URL][DOMAIN_NAME]"
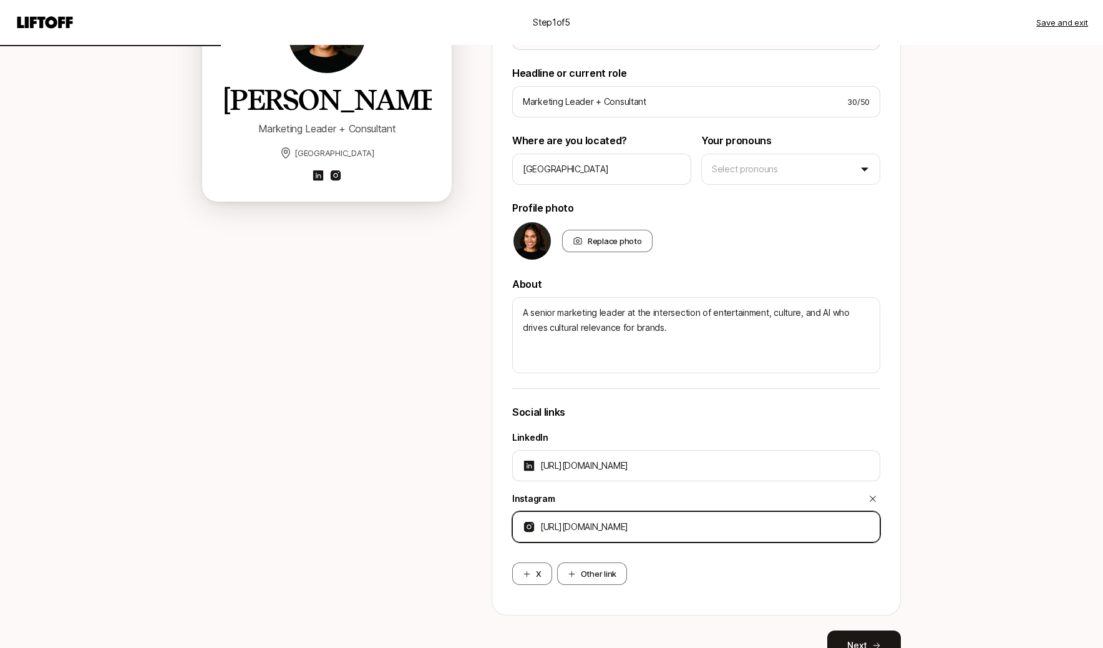
type textarea "x"
type input "[URL][DOMAIN_NAME]"
type textarea "x"
type input "[URL][DOMAIN_NAME]"
type textarea "x"
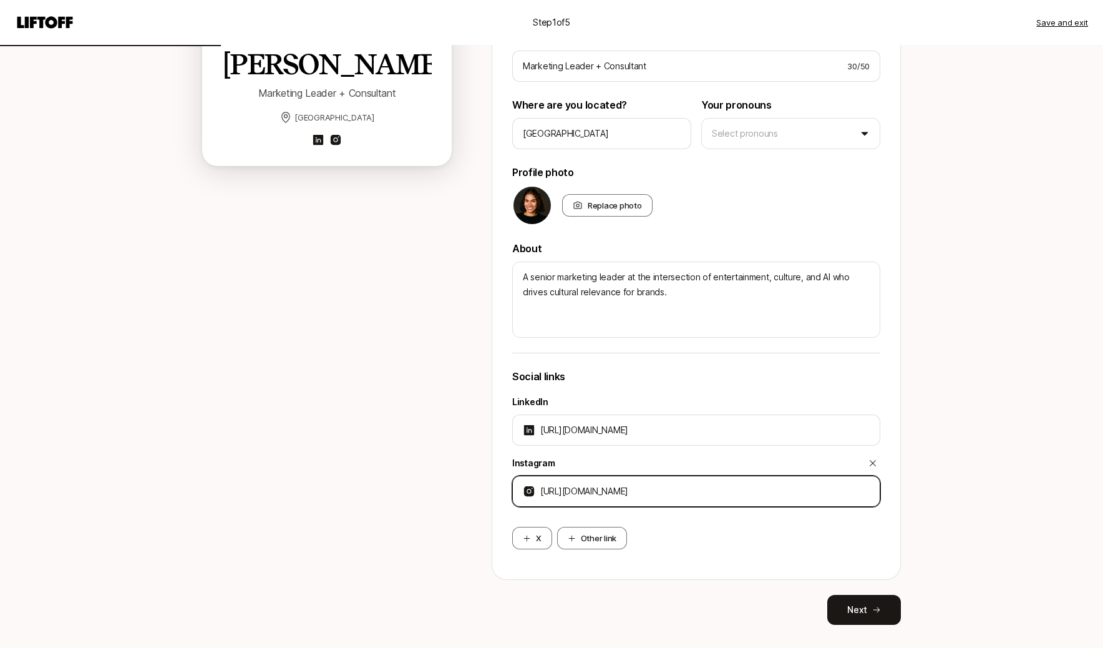
scroll to position [246, 0]
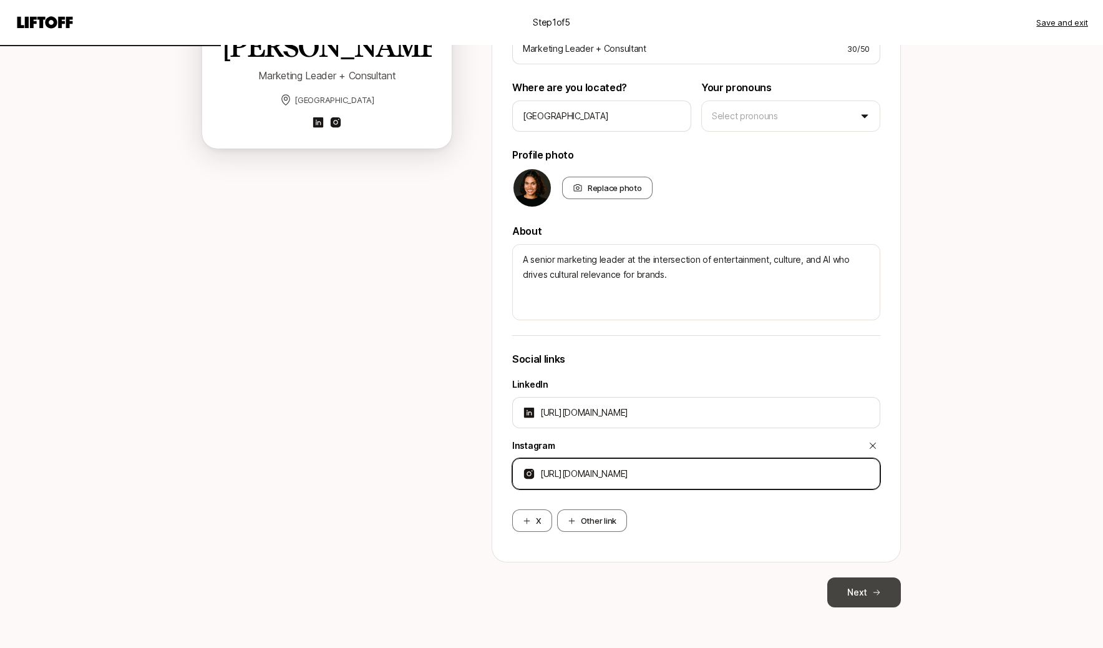
type input "[URL][DOMAIN_NAME]"
type textarea "x"
click at [870, 595] on button "Next" at bounding box center [864, 592] width 74 height 30
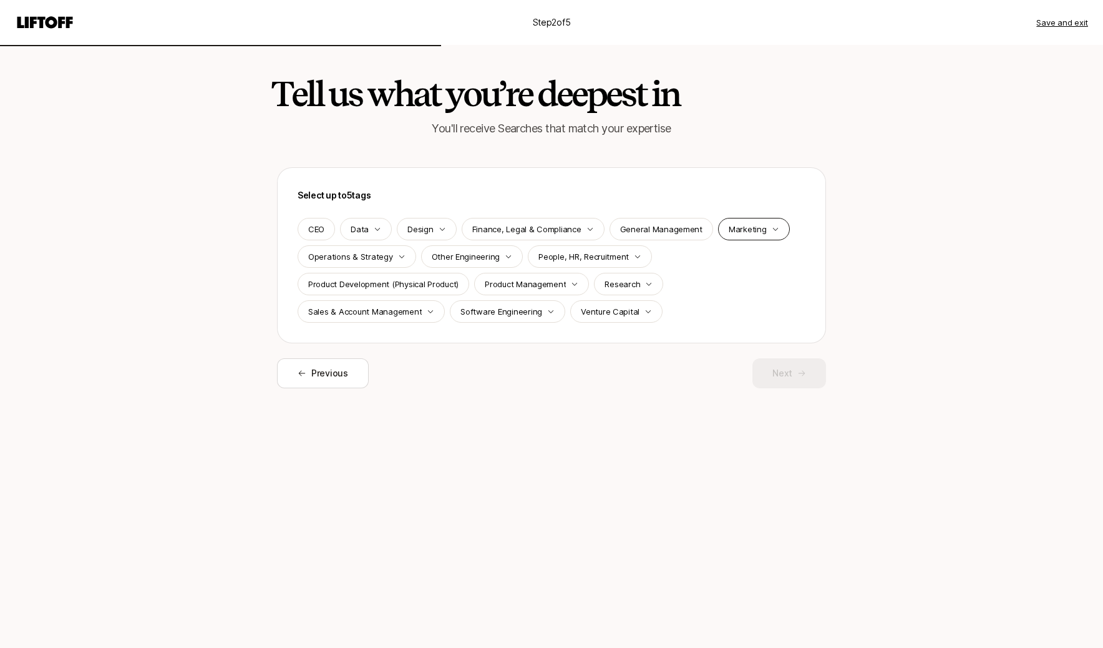
click at [758, 237] on div "Marketing" at bounding box center [754, 229] width 72 height 22
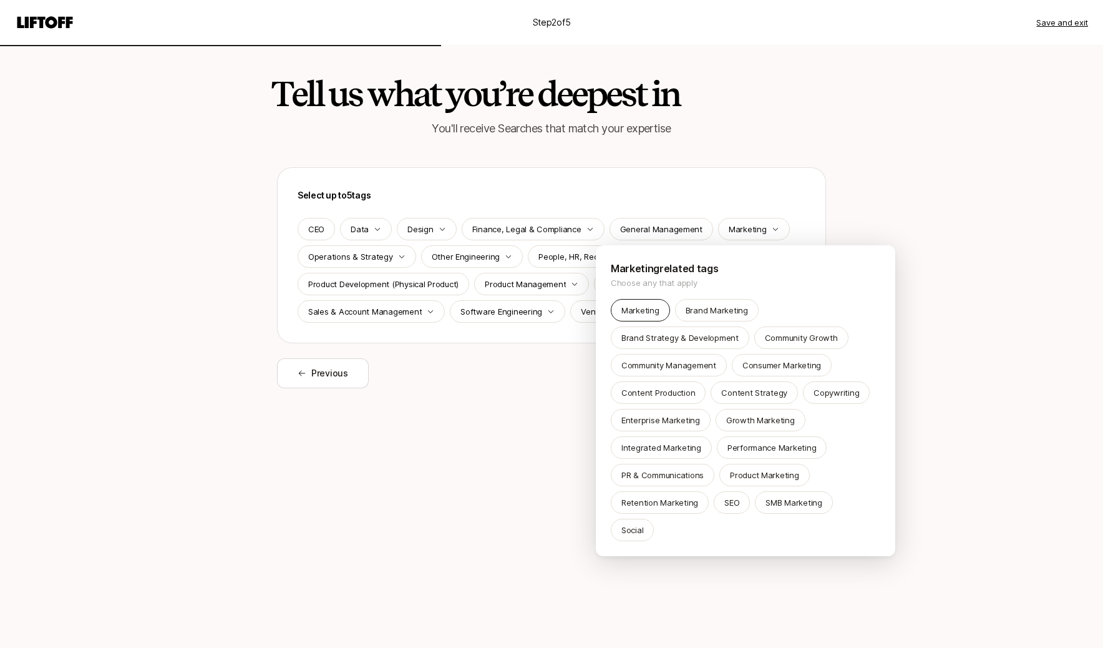
click at [638, 315] on p "Marketing" at bounding box center [641, 310] width 38 height 12
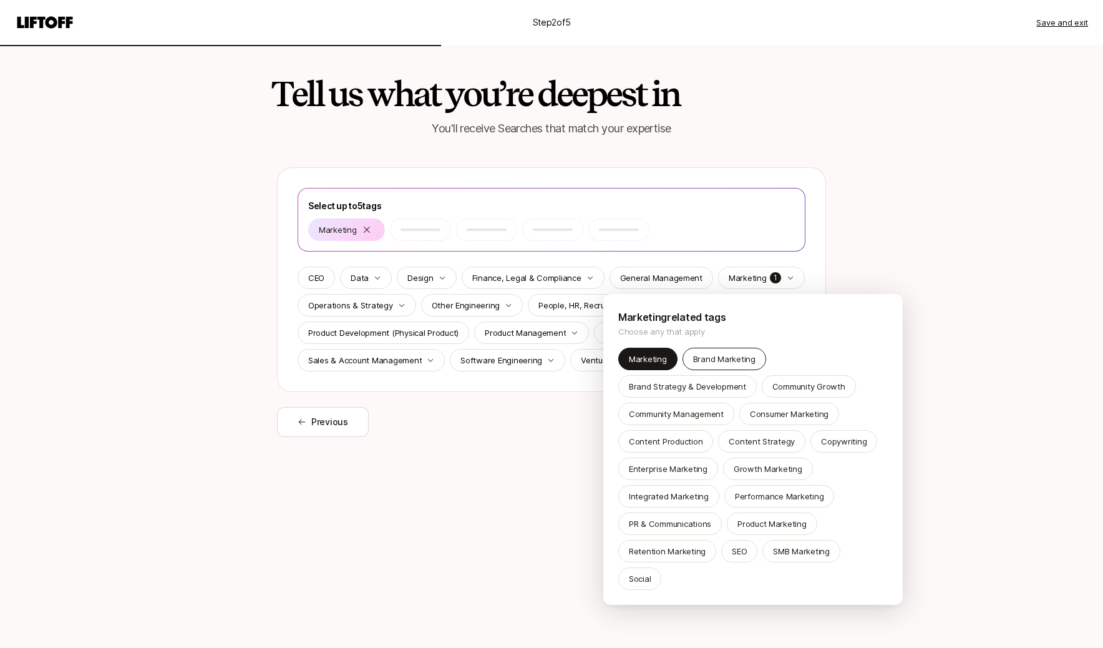
click at [722, 359] on p "Brand Marketing" at bounding box center [724, 359] width 62 height 12
click at [786, 417] on p "Consumer Marketing" at bounding box center [789, 413] width 79 height 12
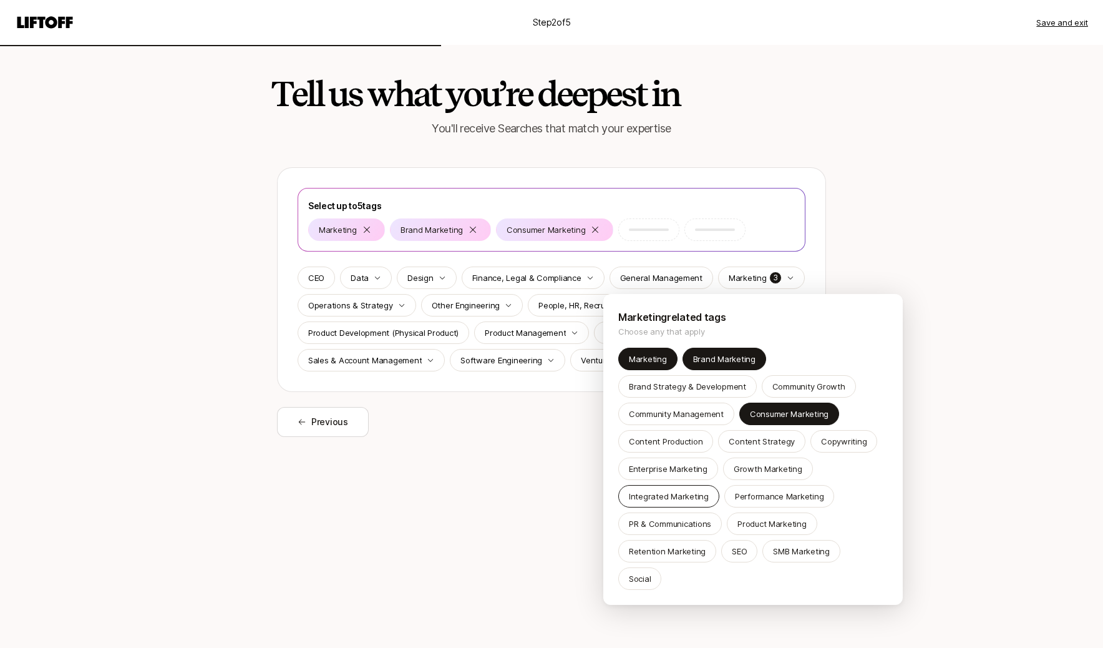
click at [699, 496] on p "Integrated Marketing" at bounding box center [669, 496] width 80 height 12
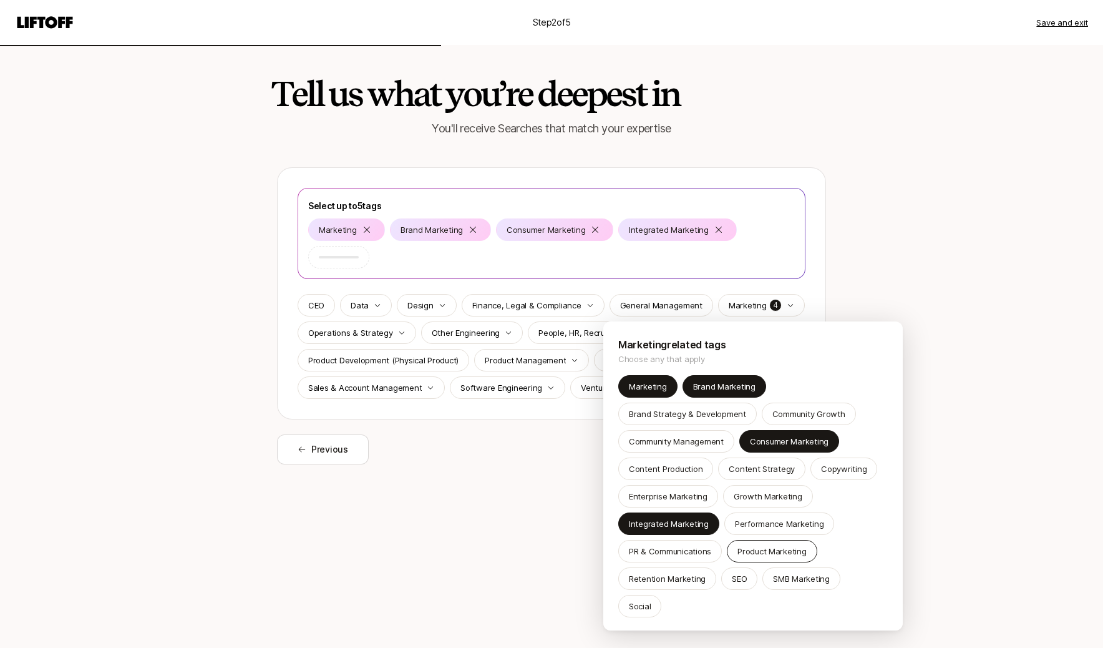
click at [805, 549] on div "Product Marketing" at bounding box center [772, 551] width 90 height 22
click at [957, 483] on html "Step 2 of 5 Save and exit Tell us what you’re deepest in You'll receive Searche…" at bounding box center [551, 324] width 1103 height 648
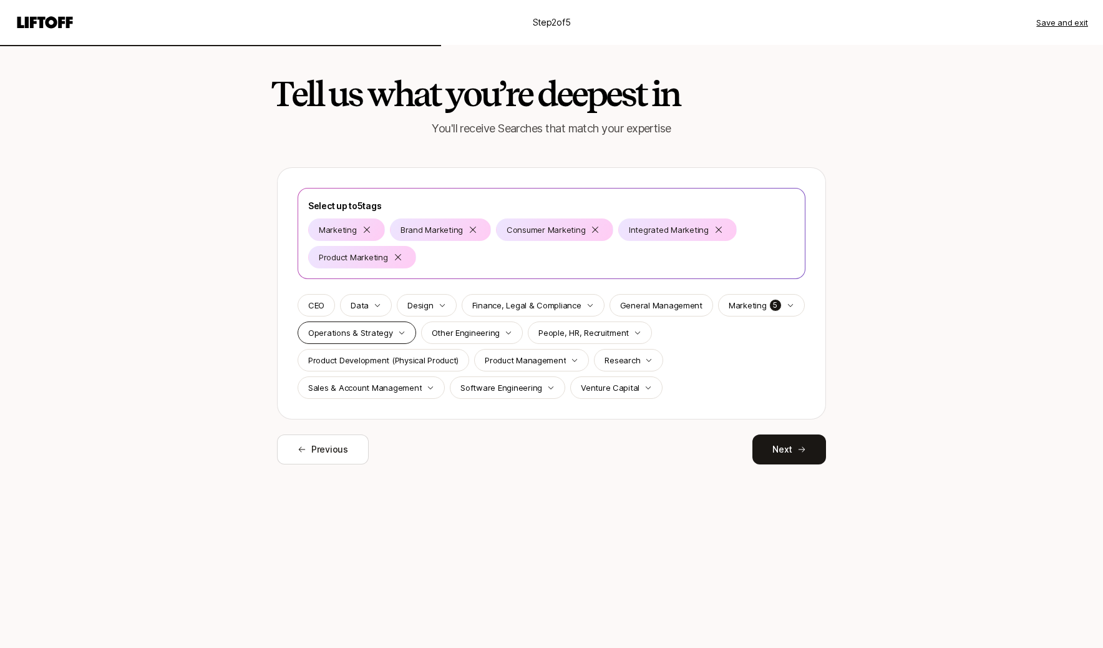
click at [399, 331] on icon "button" at bounding box center [401, 332] width 7 height 7
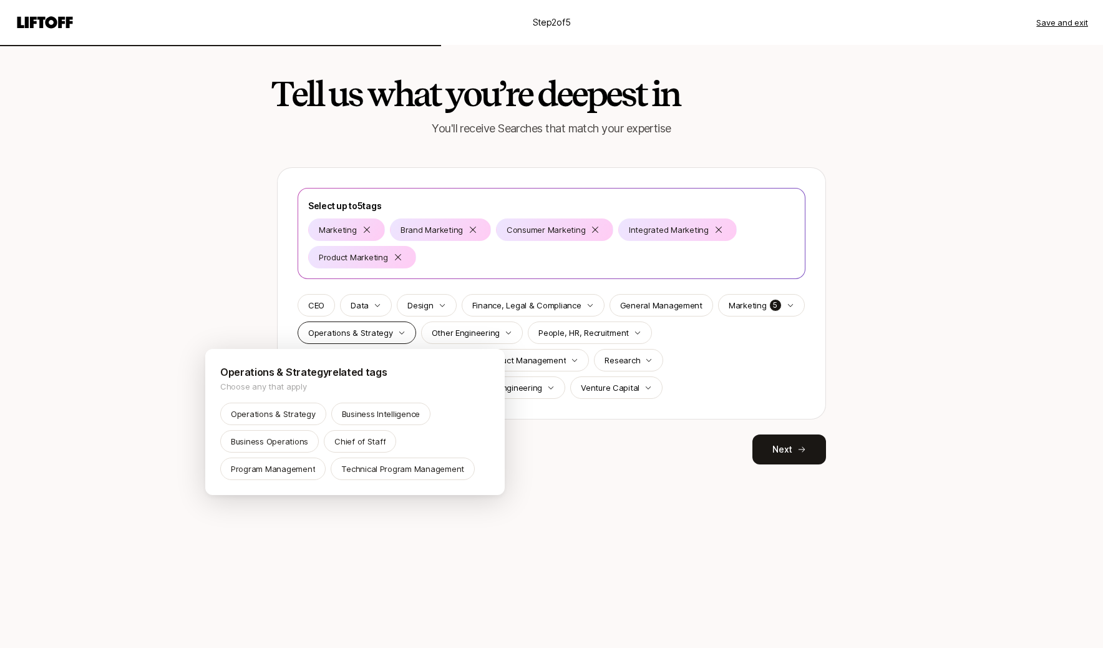
click at [399, 331] on html "Step 2 of 5 Save and exit Tell us what you’re deepest in You'll receive Searche…" at bounding box center [551, 324] width 1103 height 648
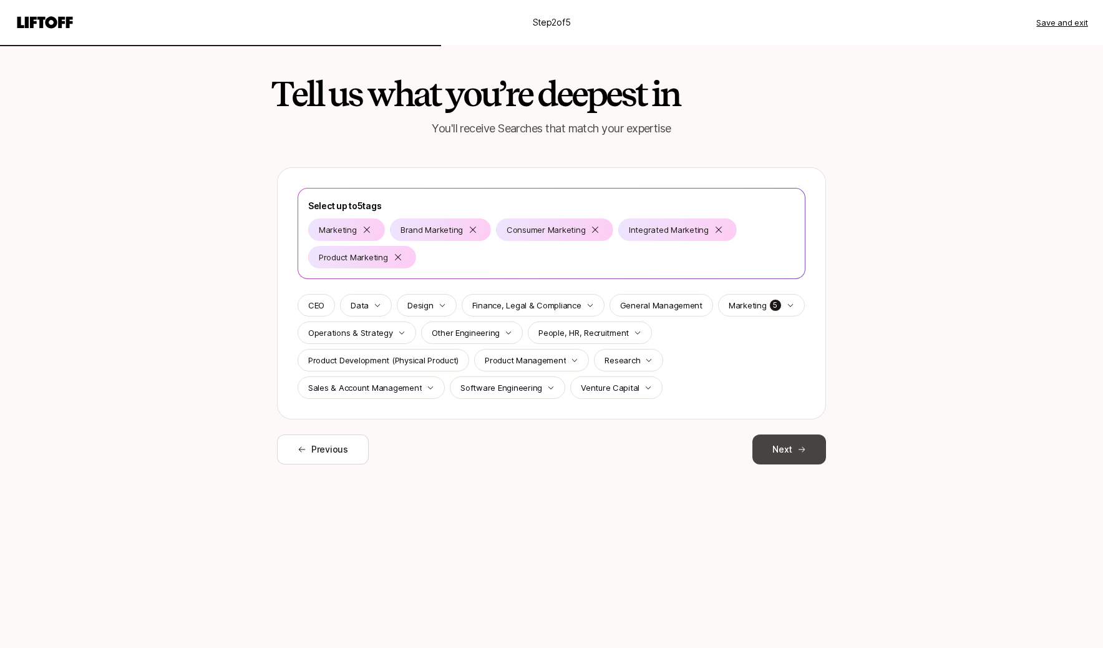
click at [782, 451] on button "Next" at bounding box center [790, 449] width 74 height 30
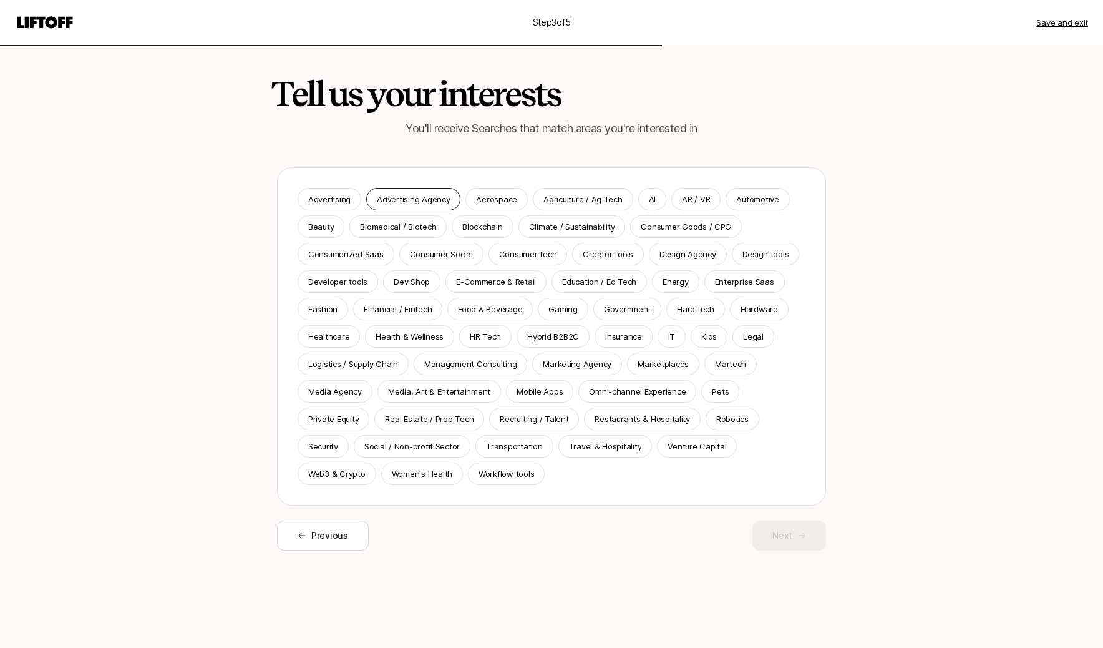
click at [425, 202] on p "Advertising Agency" at bounding box center [413, 199] width 73 height 12
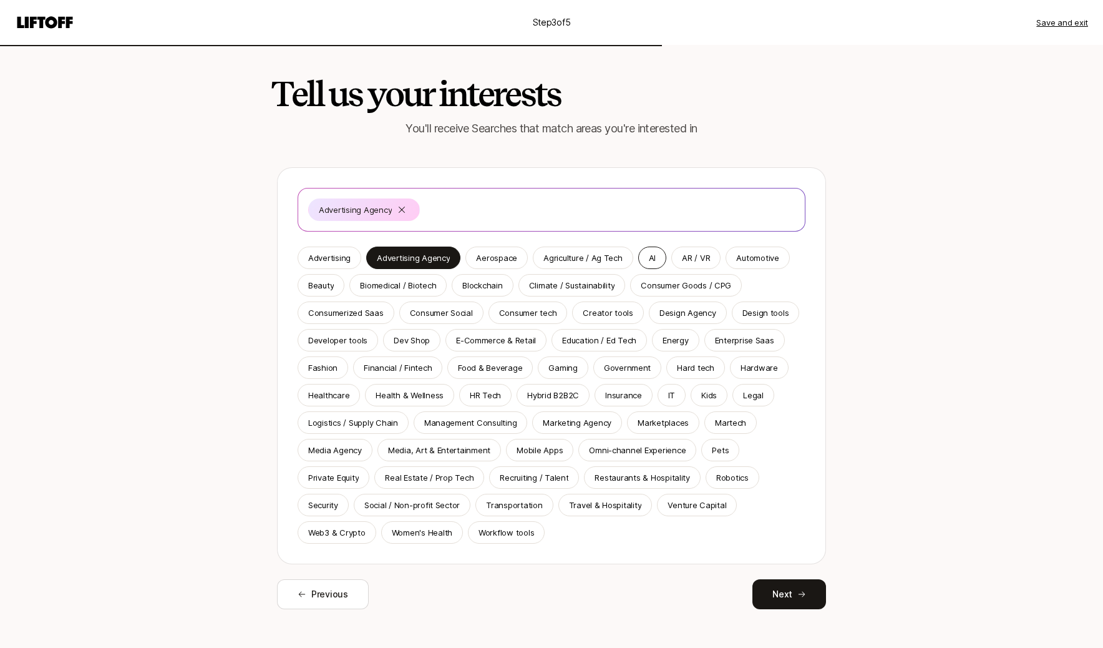
click at [648, 250] on div "AI" at bounding box center [652, 257] width 28 height 22
click at [690, 254] on p "AR / VR" at bounding box center [696, 257] width 28 height 12
click at [682, 290] on p "Consumer Goods / CPG" at bounding box center [686, 285] width 90 height 12
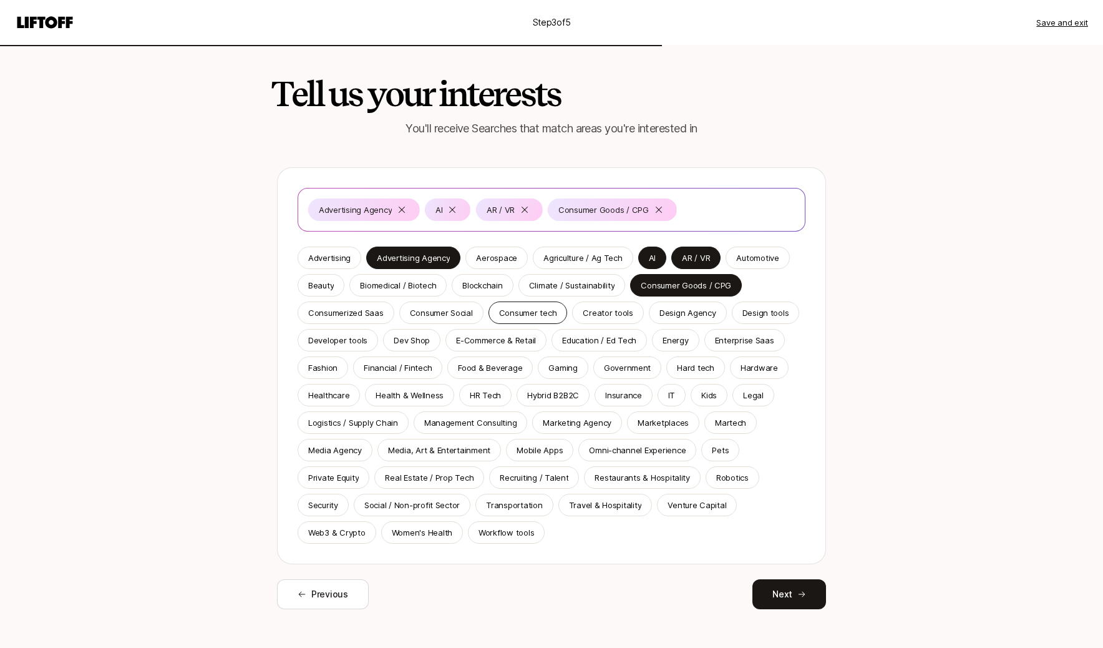
click at [546, 315] on p "Consumer tech" at bounding box center [528, 312] width 58 height 12
click at [603, 317] on p "Creator tools" at bounding box center [608, 312] width 51 height 12
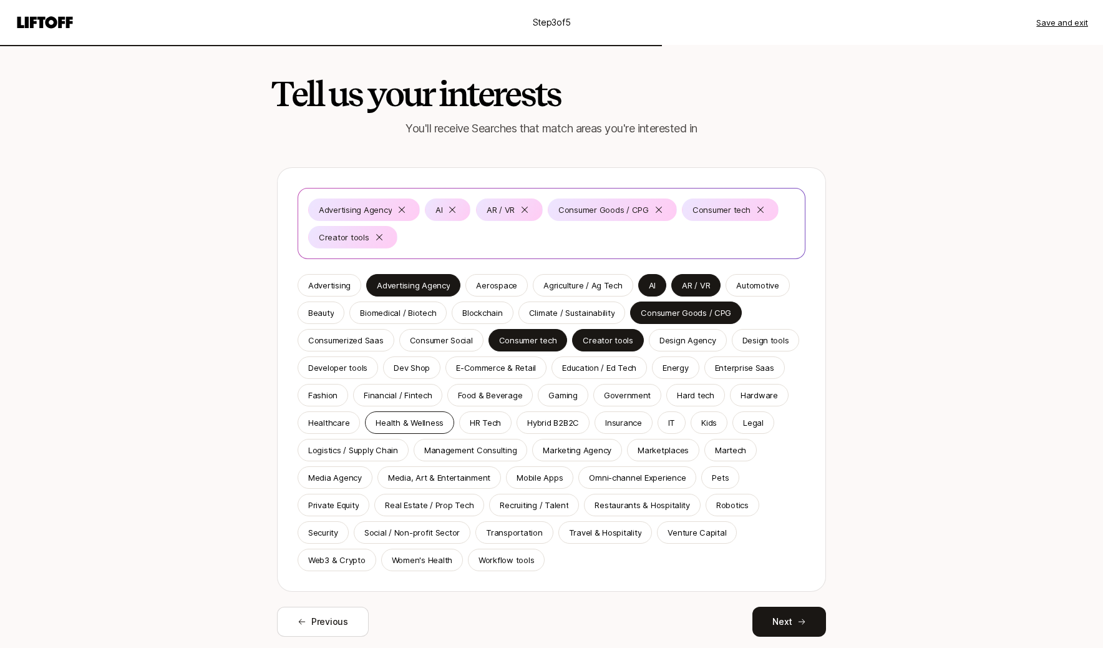
click at [427, 417] on p "Health & Wellness" at bounding box center [410, 422] width 68 height 12
click at [576, 456] on p "Marketing Agency" at bounding box center [577, 450] width 69 height 12
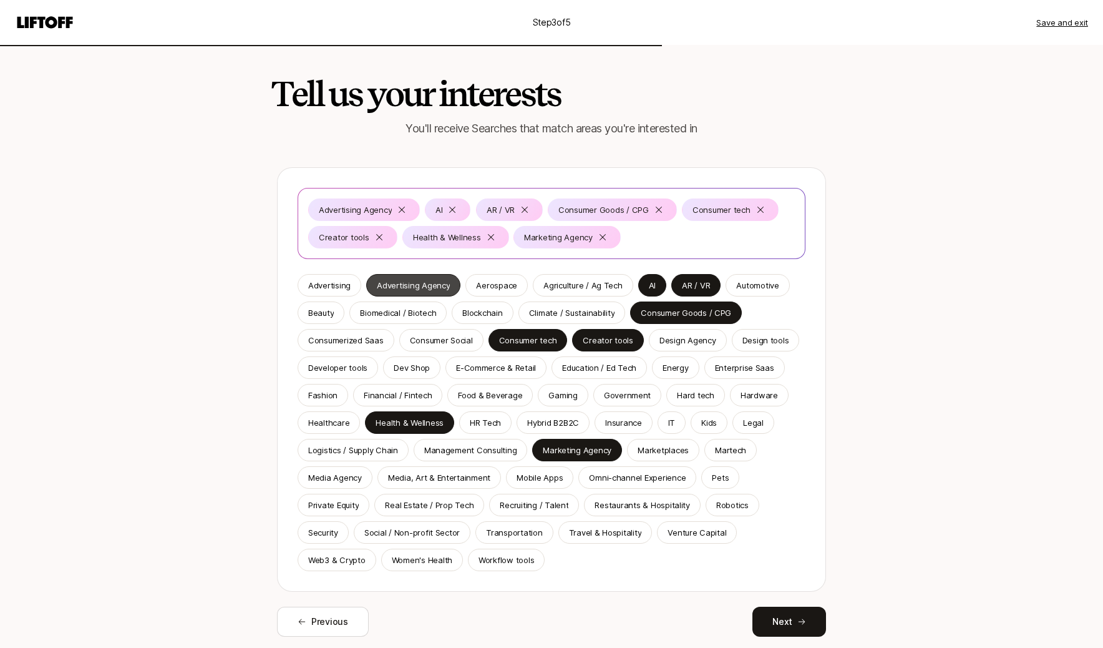
click at [422, 290] on p "Advertising Agency" at bounding box center [413, 285] width 73 height 12
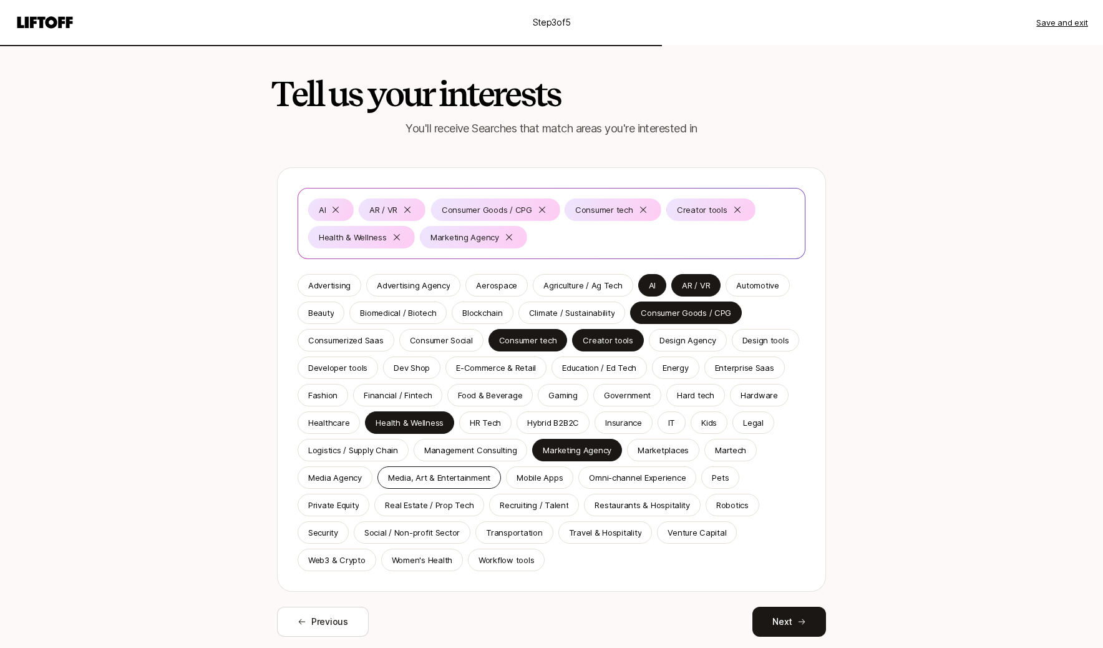
click at [450, 477] on p "Media, Art & Entertainment" at bounding box center [439, 477] width 102 height 12
click at [715, 480] on p "Pets" at bounding box center [720, 477] width 17 height 12
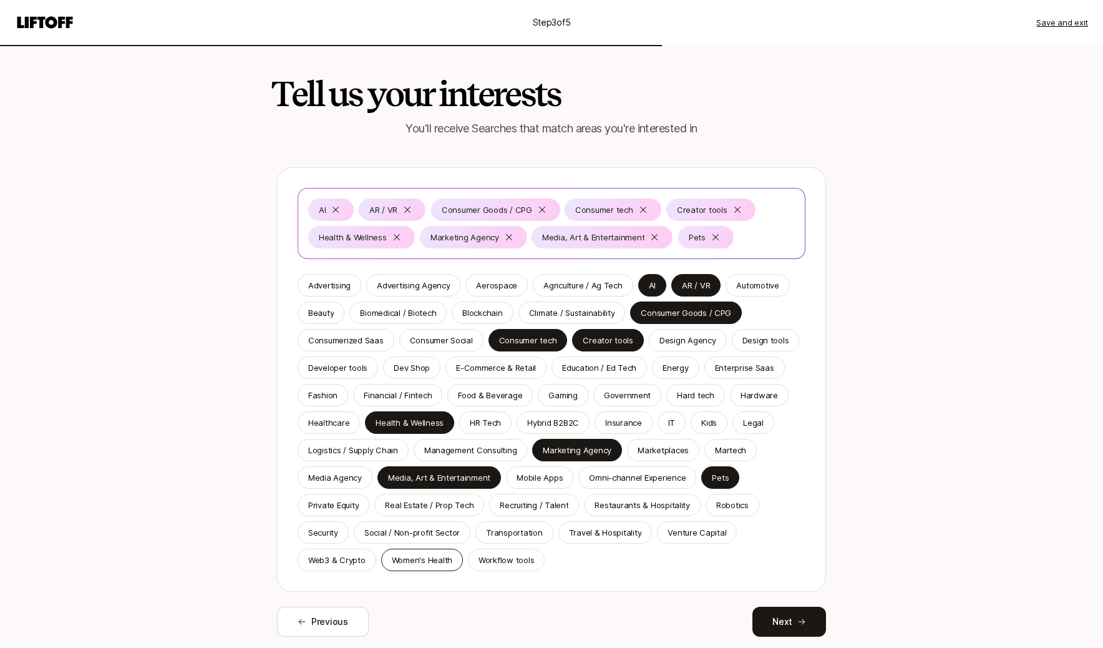
click at [458, 564] on div "Women's Health" at bounding box center [422, 560] width 82 height 22
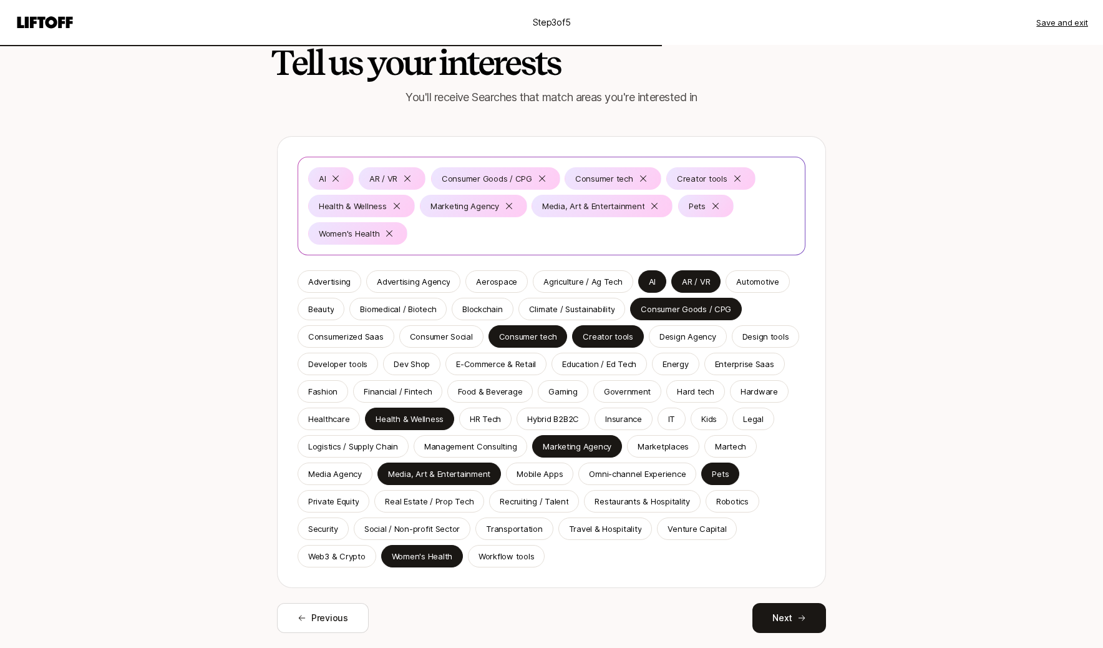
scroll to position [50, 0]
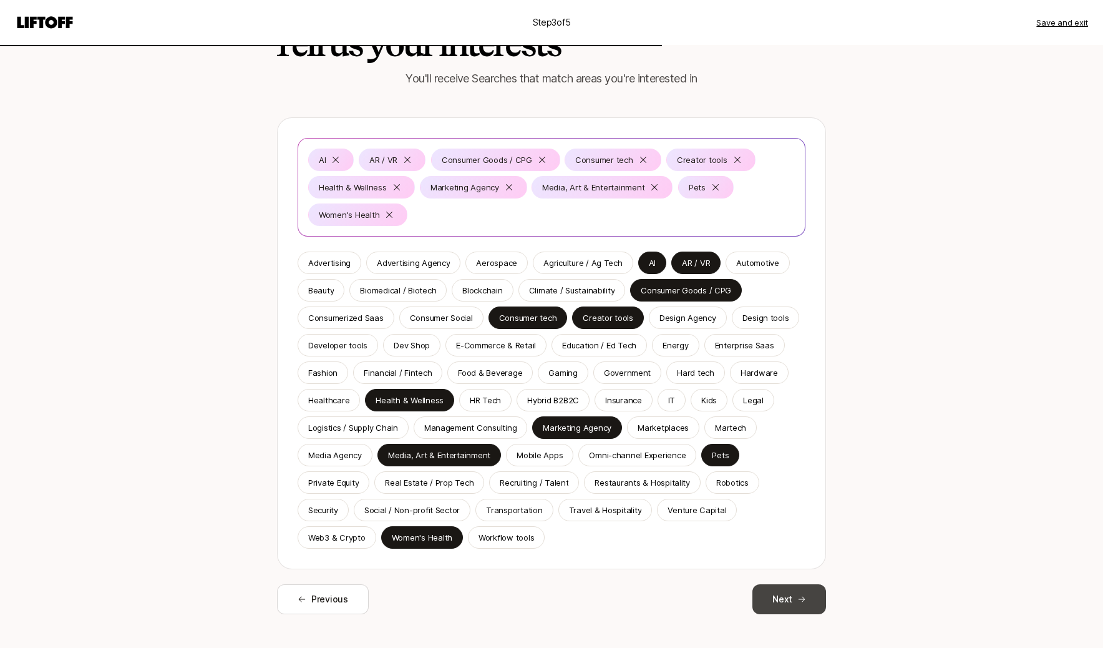
click at [798, 593] on button "Next" at bounding box center [790, 599] width 74 height 30
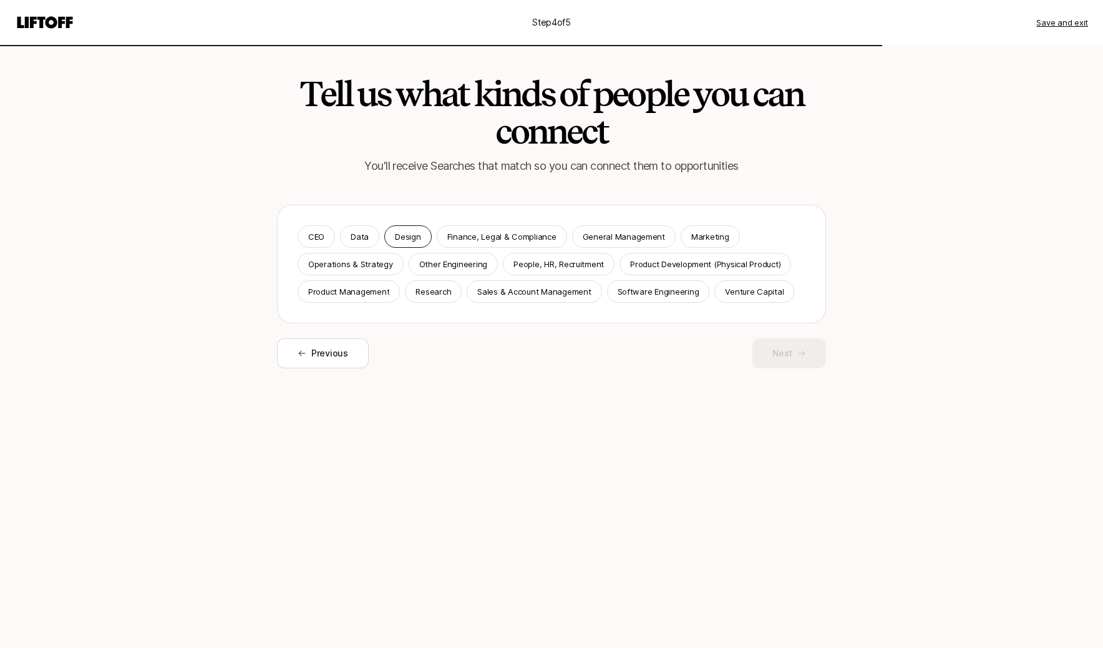
click at [411, 239] on p "Design" at bounding box center [408, 236] width 26 height 12
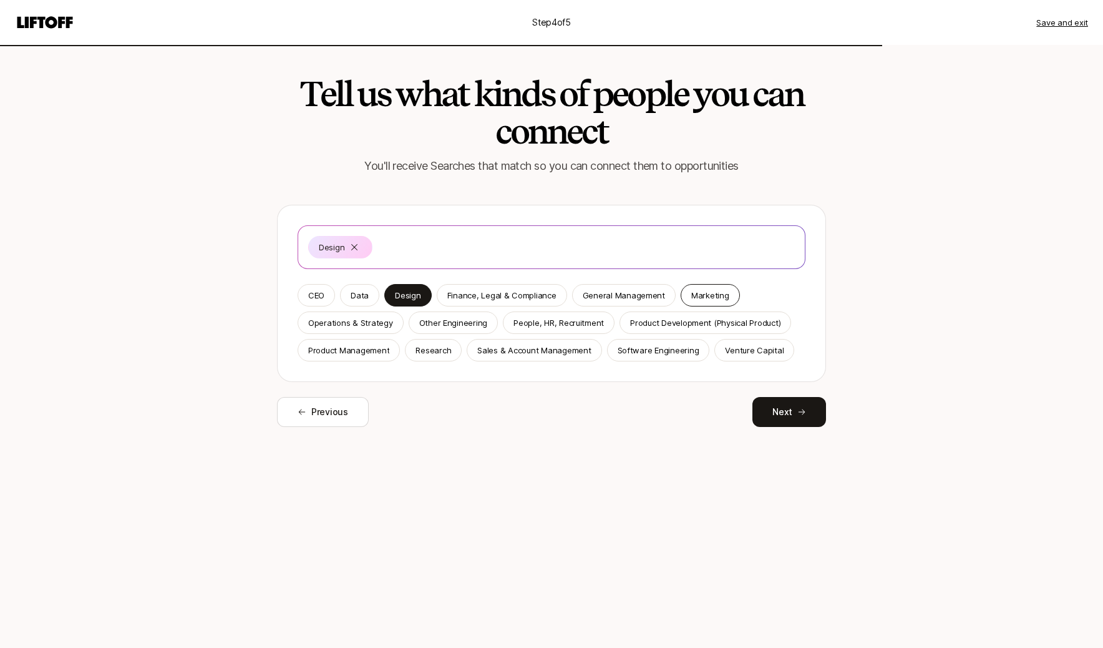
click at [691, 289] on p "Marketing" at bounding box center [710, 295] width 38 height 12
click at [385, 346] on p "Product Management" at bounding box center [348, 350] width 81 height 12
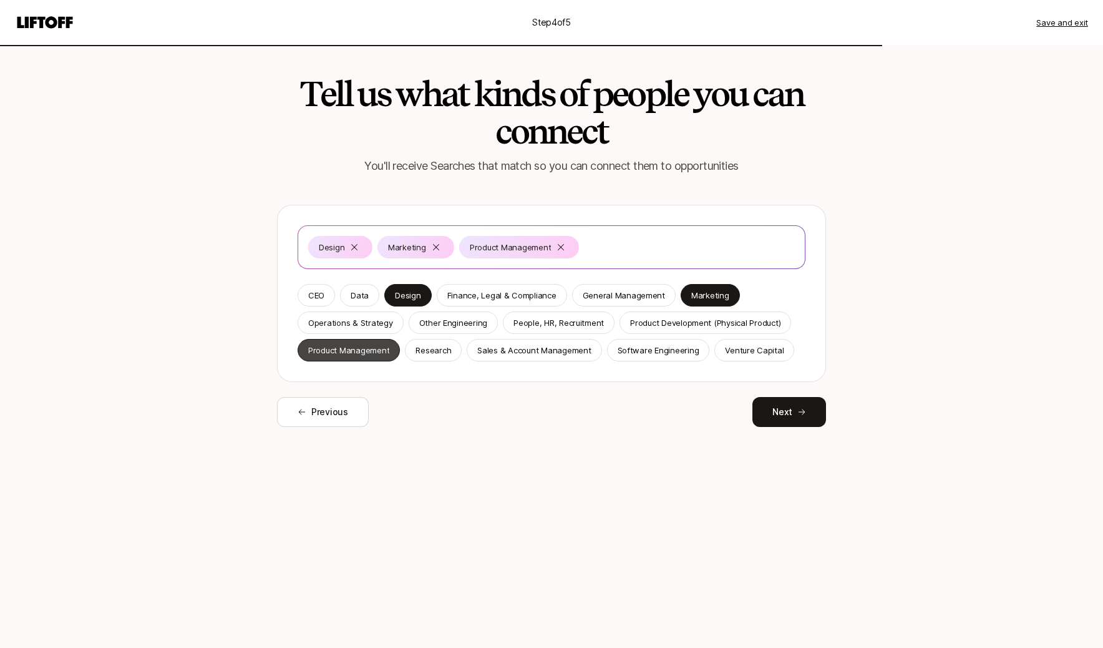
click at [385, 346] on p "Product Management" at bounding box center [348, 350] width 81 height 12
click at [673, 349] on p "Software Engineering" at bounding box center [659, 350] width 82 height 12
click at [444, 314] on div "Other Engineering" at bounding box center [454, 322] width 90 height 22
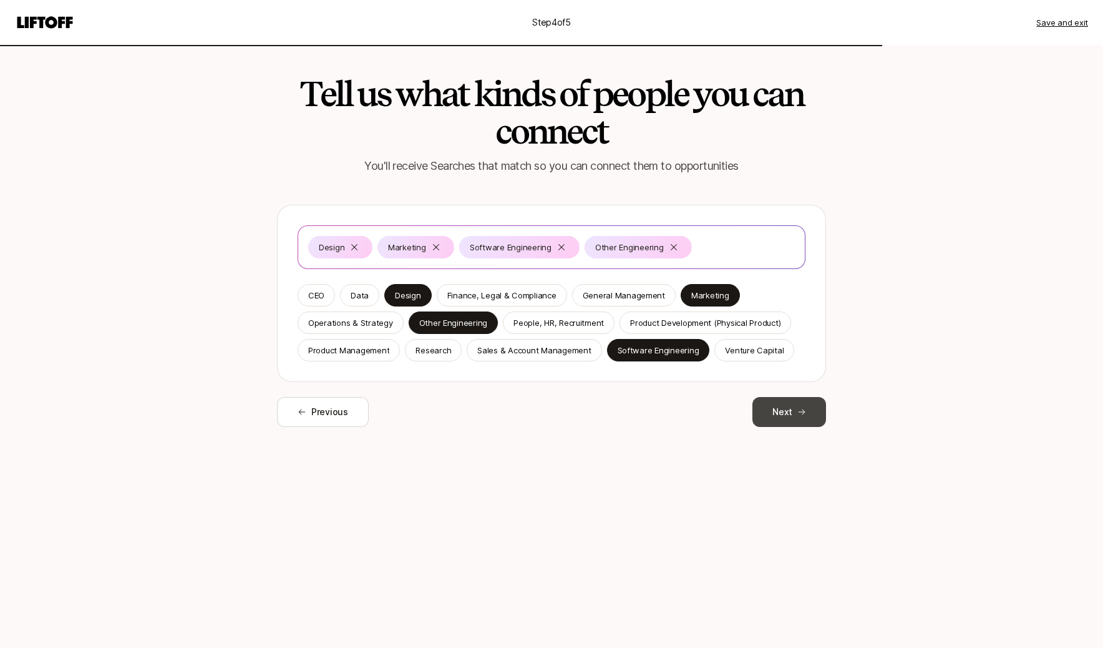
click at [789, 407] on button "Next" at bounding box center [790, 412] width 74 height 30
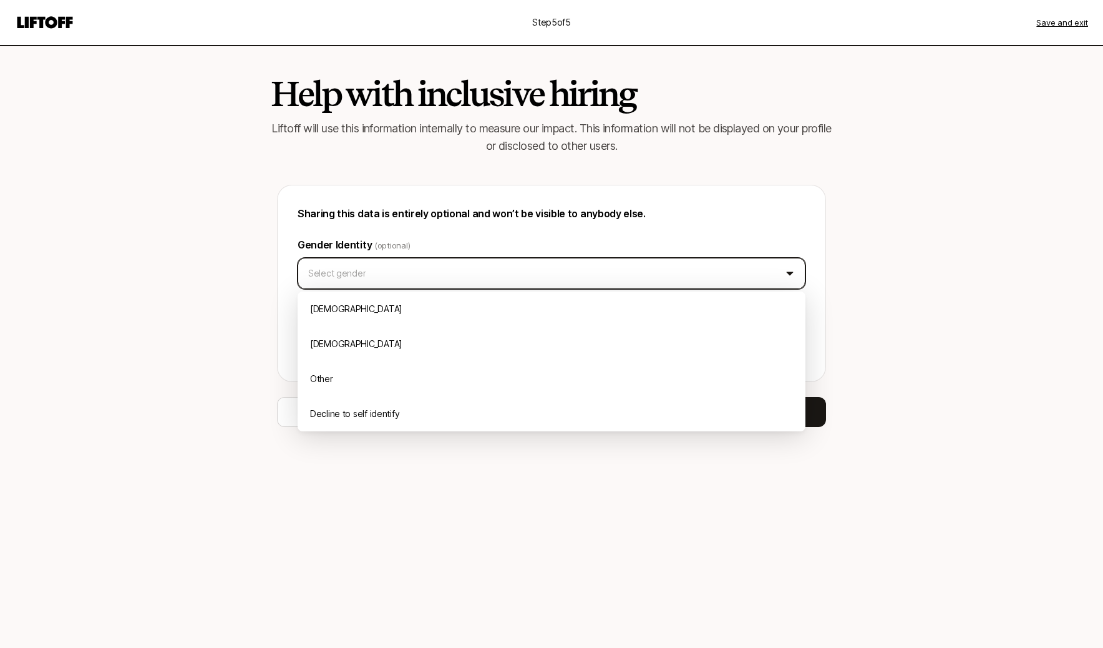
click at [586, 270] on html "Step 5 of 5 Save and exit Help with inclusive hiring Liftoff will use this info…" at bounding box center [551, 324] width 1103 height 648
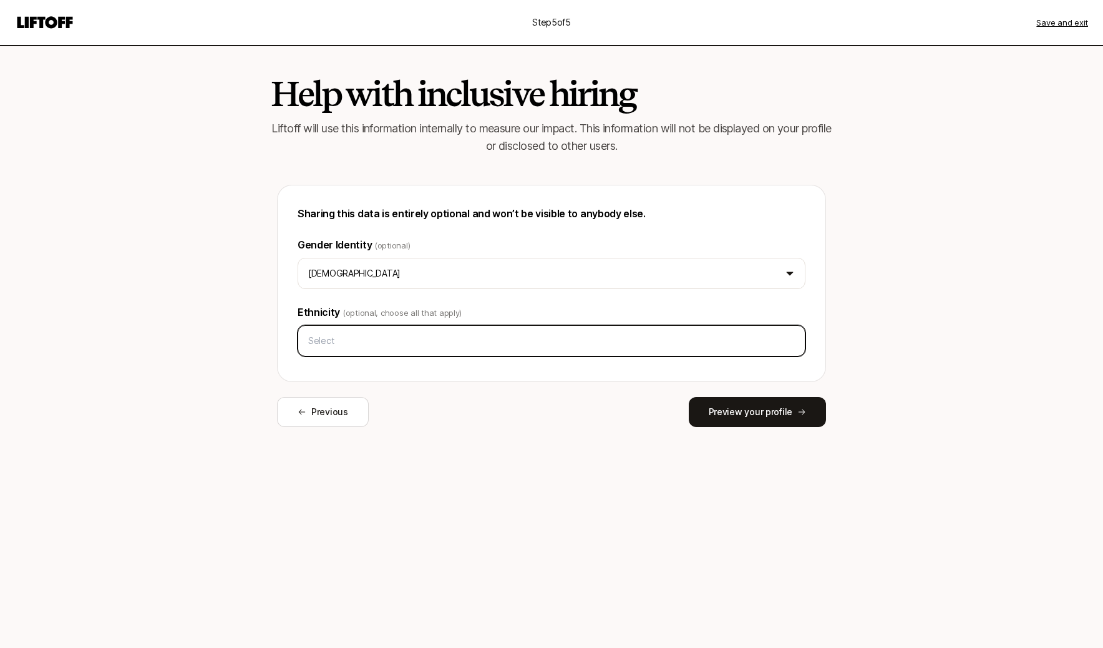
click at [592, 329] on input "text" at bounding box center [551, 340] width 497 height 22
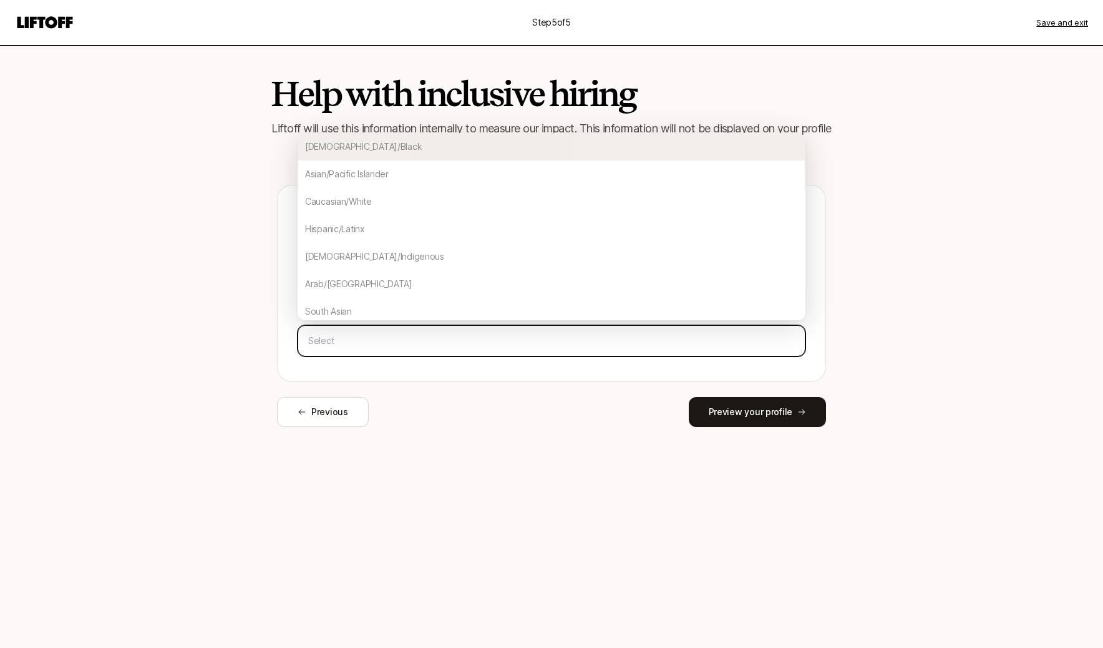
click at [393, 148] on div "[DEMOGRAPHIC_DATA]/Black" at bounding box center [552, 146] width 508 height 27
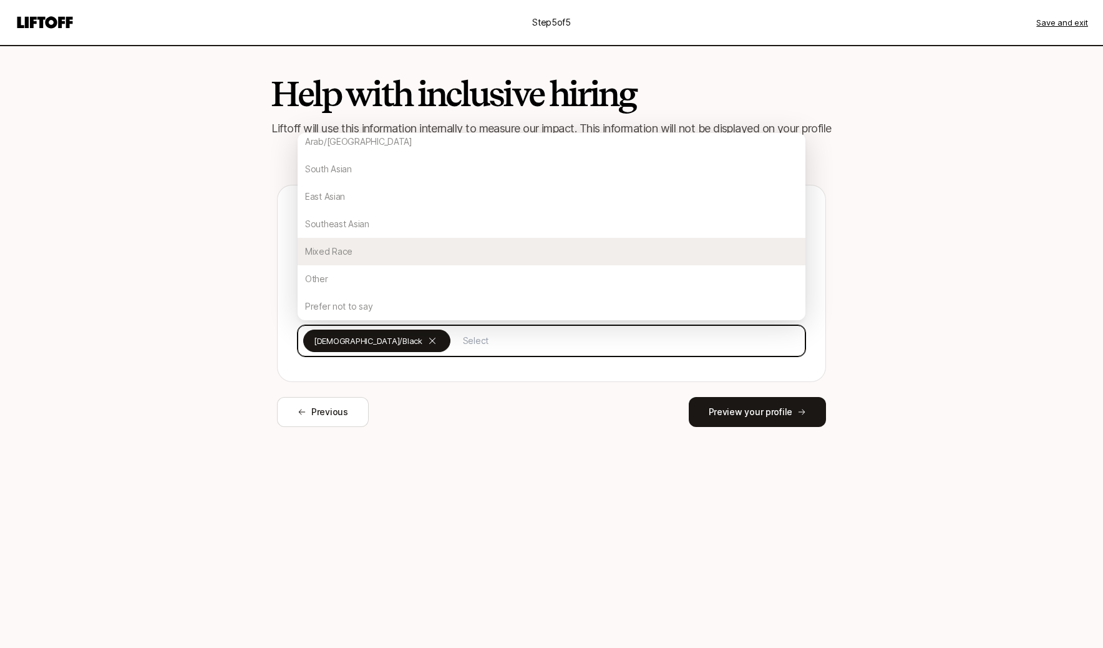
click at [450, 255] on div "Mixed Race" at bounding box center [552, 251] width 508 height 27
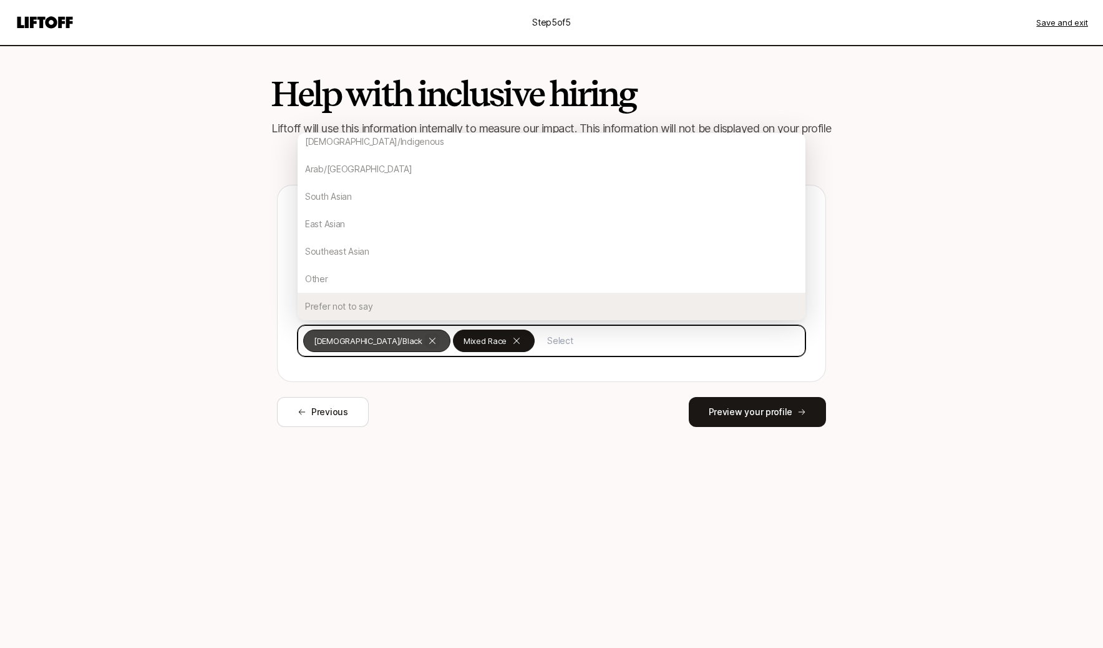
click at [425, 343] on div at bounding box center [432, 340] width 15 height 15
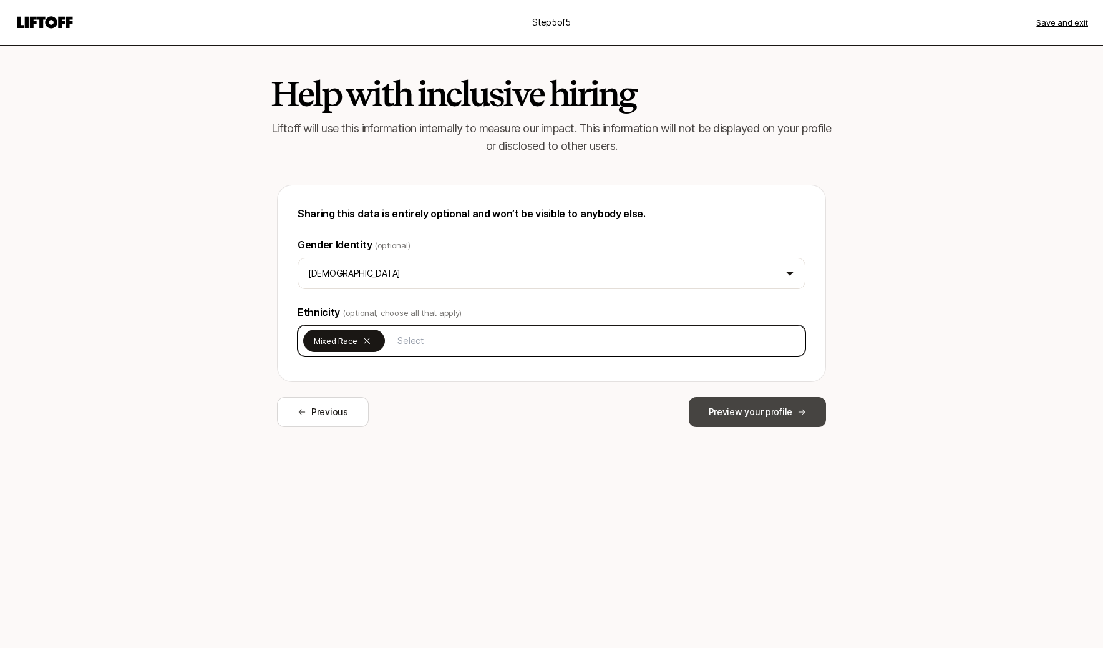
click at [739, 417] on button "Preview your profile" at bounding box center [757, 412] width 137 height 30
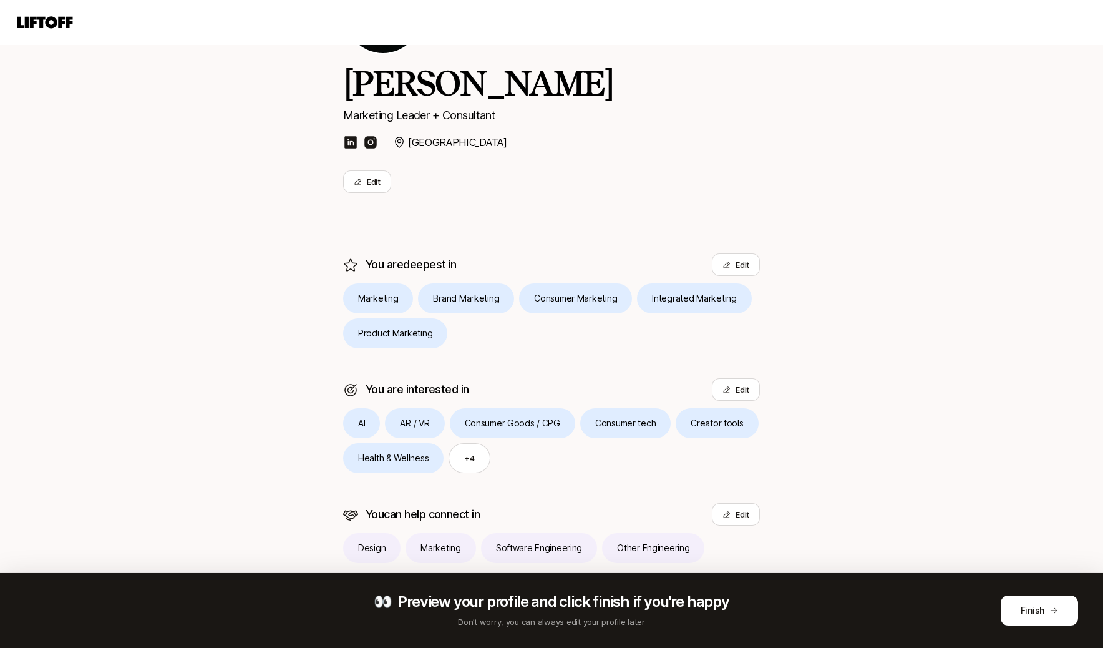
scroll to position [125, 0]
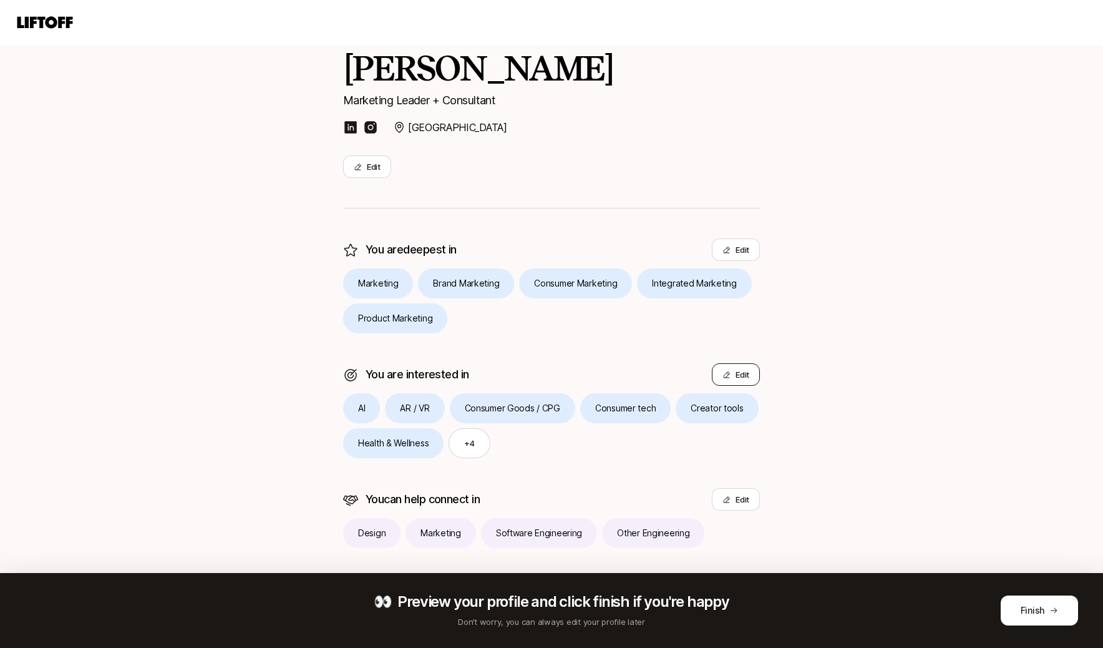
click at [740, 372] on button "Edit" at bounding box center [736, 374] width 48 height 22
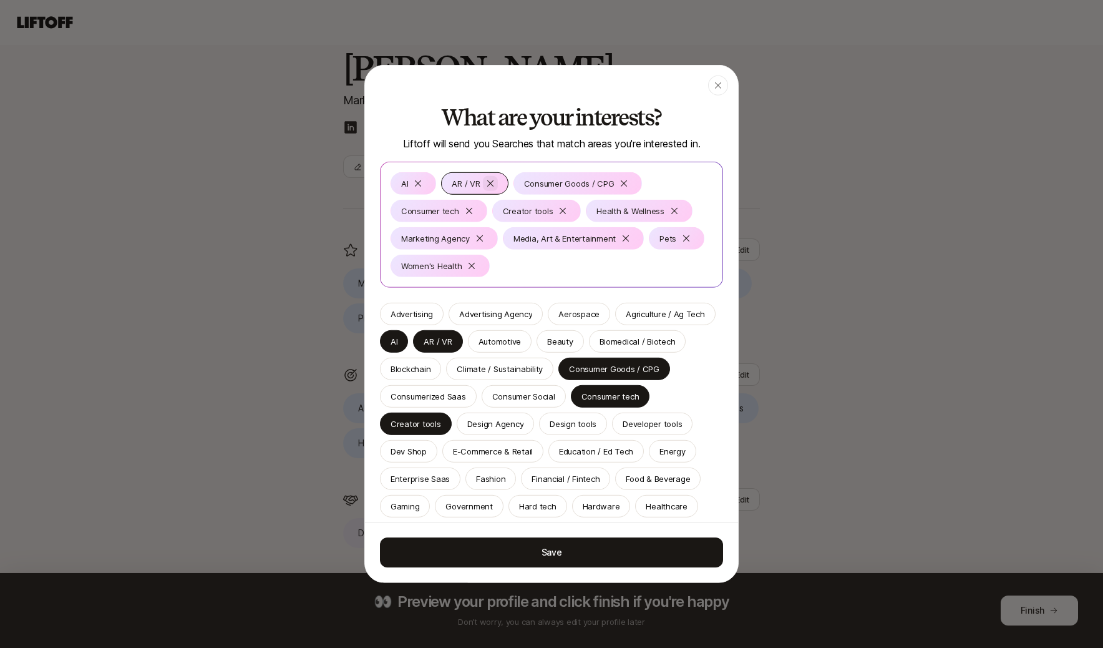
click at [494, 177] on div at bounding box center [490, 183] width 15 height 15
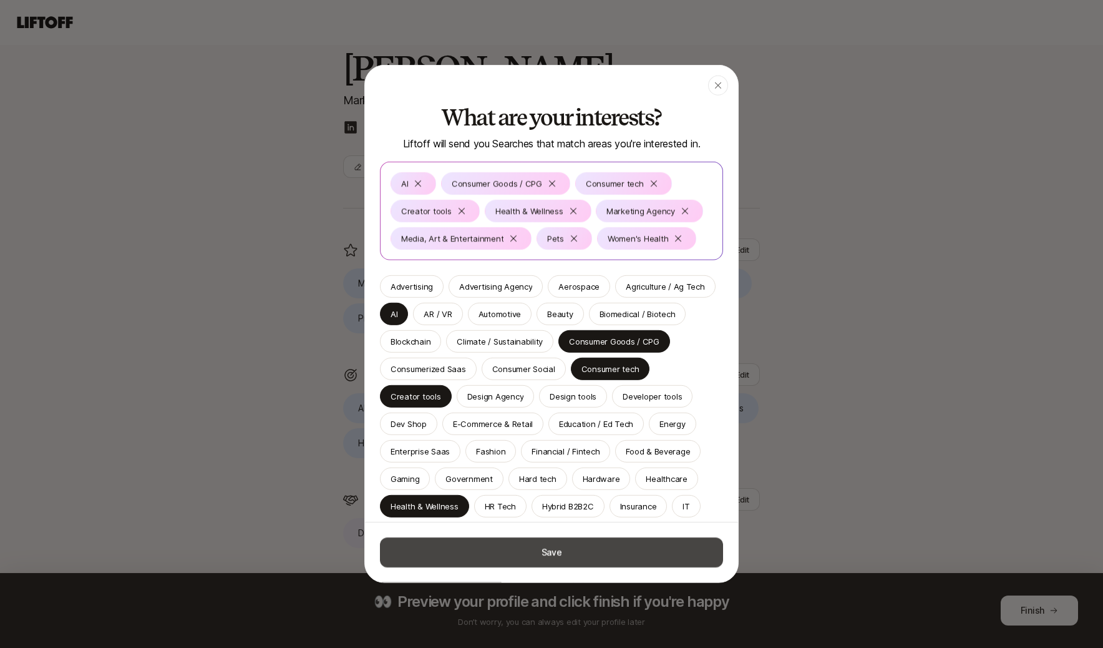
click at [676, 552] on button "Save" at bounding box center [551, 552] width 343 height 30
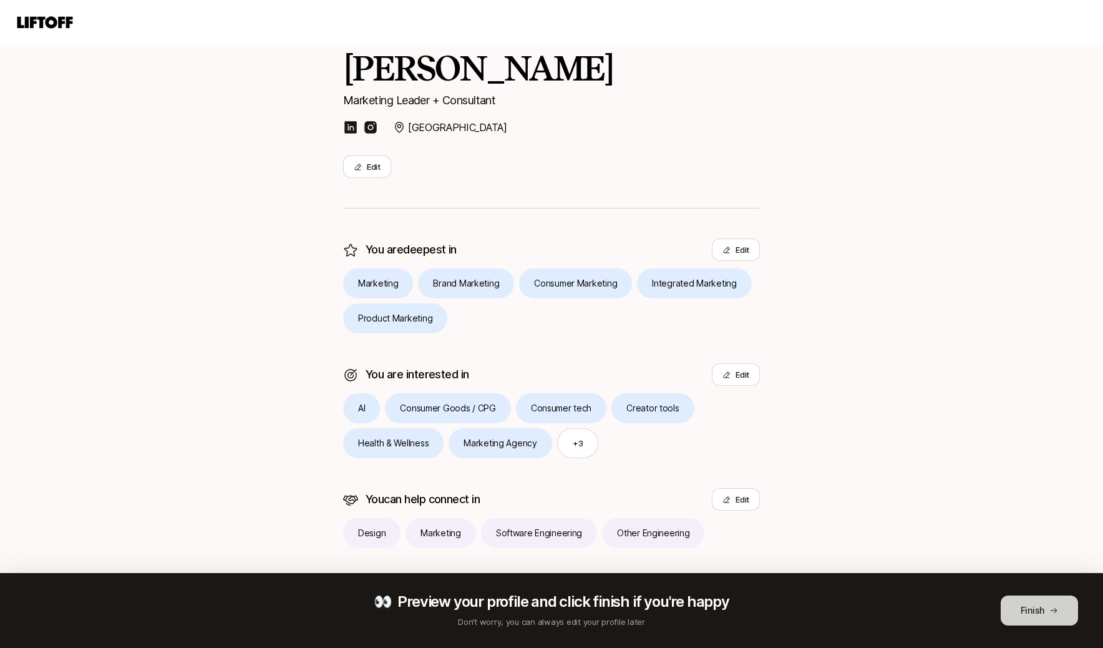
click at [1036, 599] on button "Finish" at bounding box center [1039, 610] width 77 height 30
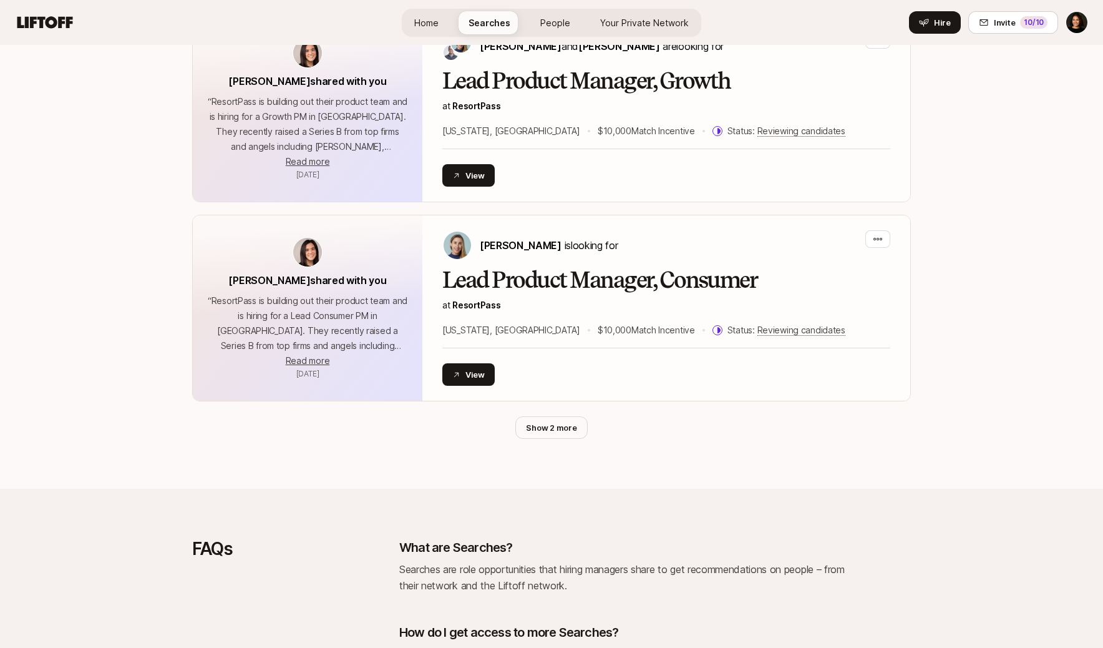
scroll to position [2188, 0]
click at [549, 30] on link "People 1" at bounding box center [555, 22] width 50 height 23
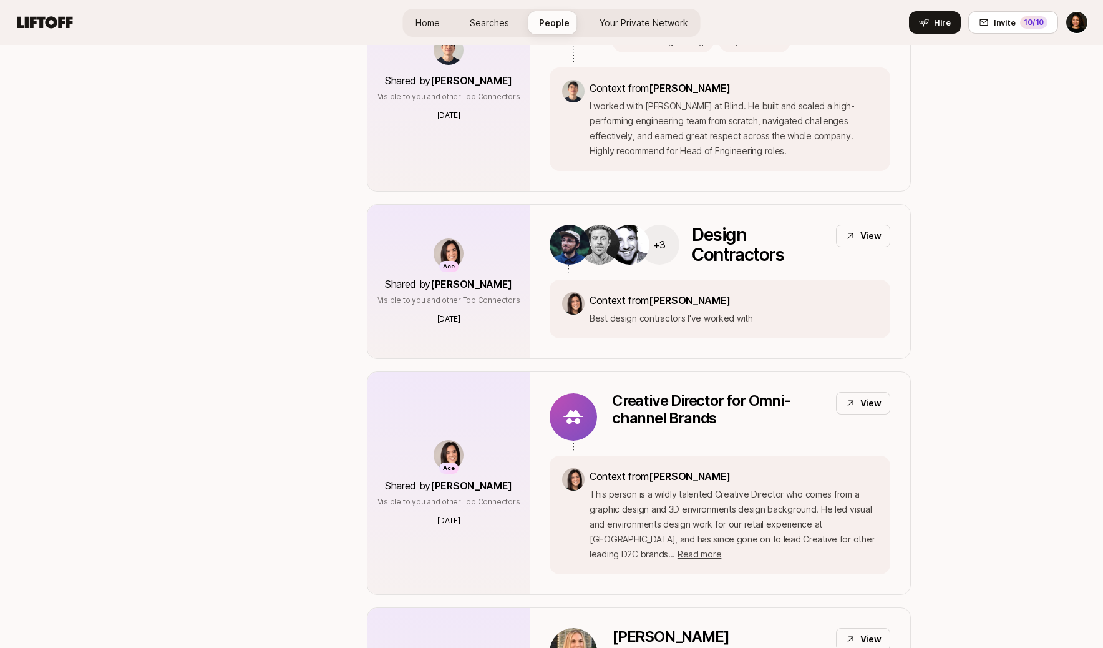
scroll to position [6438, 0]
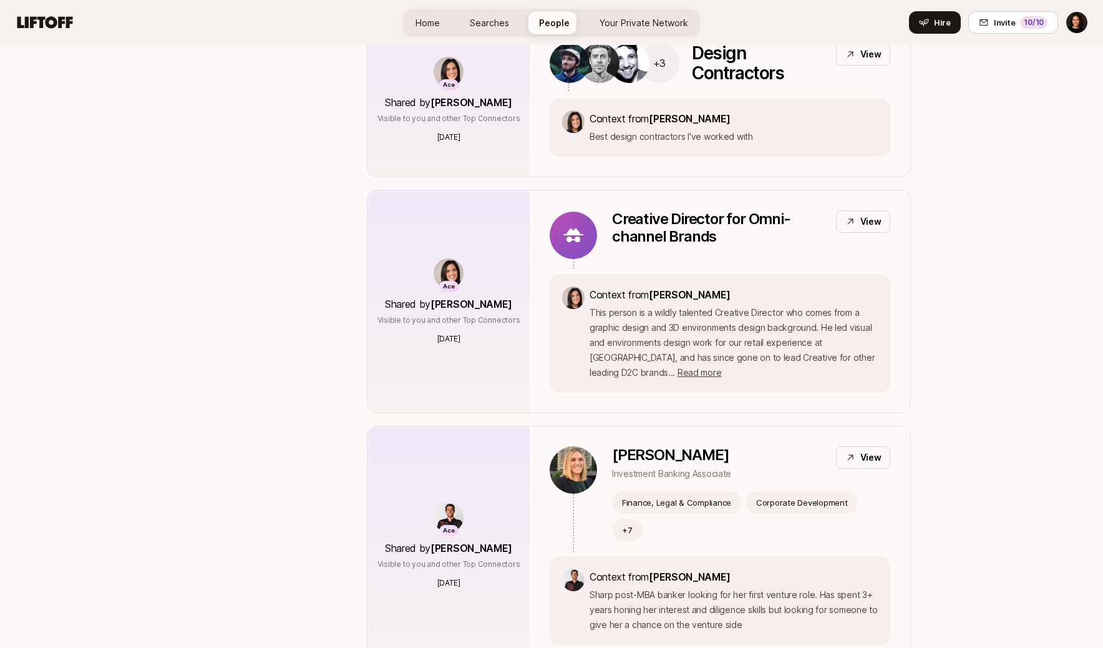
click at [428, 24] on span "Home" at bounding box center [428, 22] width 24 height 11
